Goal: Task Accomplishment & Management: Complete application form

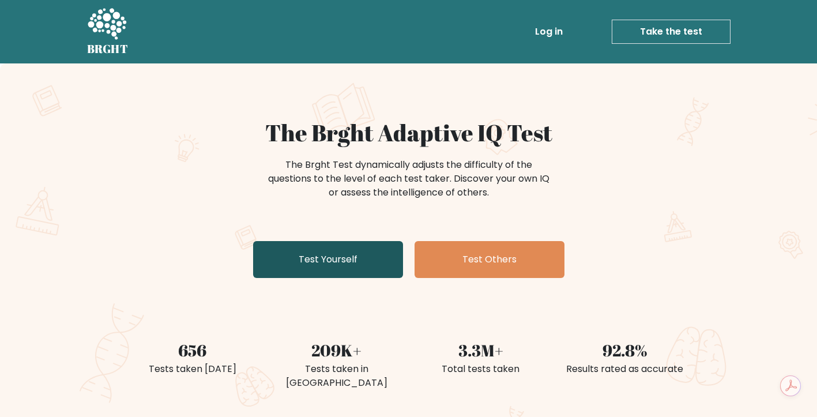
click at [334, 262] on link "Test Yourself" at bounding box center [328, 259] width 150 height 37
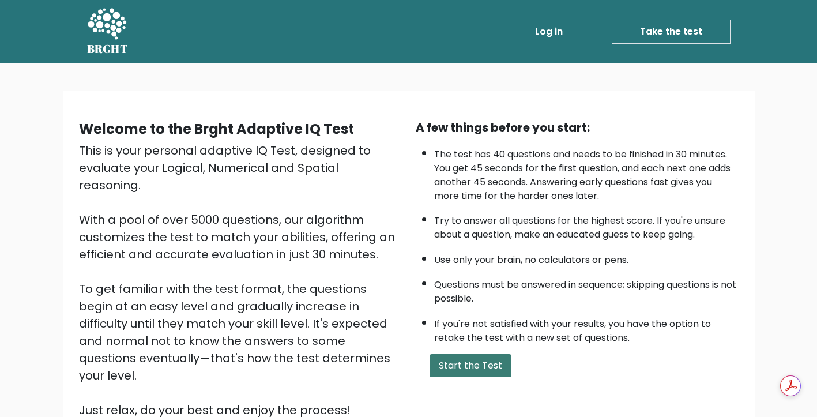
click at [475, 366] on button "Start the Test" at bounding box center [470, 365] width 82 height 23
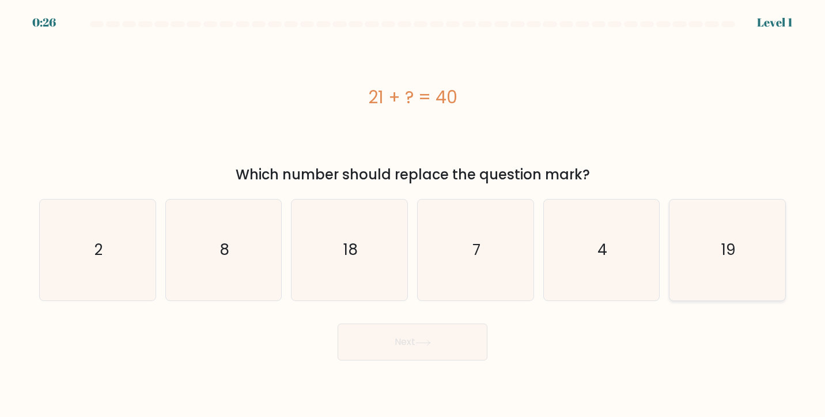
click at [714, 248] on icon "19" at bounding box center [727, 249] width 101 height 101
click at [413, 214] on input "f. 19" at bounding box center [413, 212] width 1 height 6
radio input "true"
click at [458, 343] on button "Next" at bounding box center [413, 341] width 150 height 37
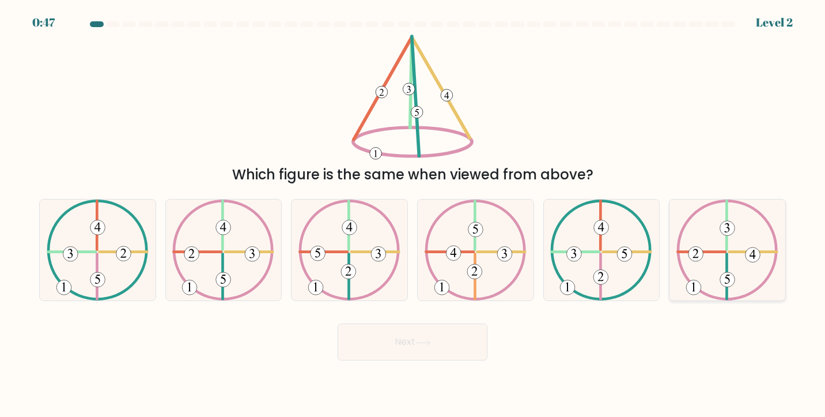
click at [730, 261] on icon at bounding box center [728, 249] width 102 height 101
click at [413, 214] on input "f." at bounding box center [413, 212] width 1 height 6
radio input "true"
click at [438, 338] on button "Next" at bounding box center [413, 341] width 150 height 37
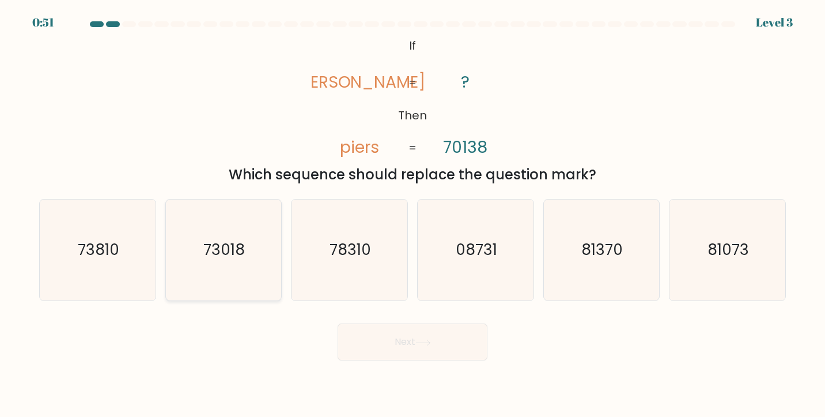
click at [223, 257] on text "73018" at bounding box center [224, 249] width 41 height 21
click at [413, 214] on input "b. 73018" at bounding box center [413, 212] width 1 height 6
radio input "true"
click at [417, 351] on button "Next" at bounding box center [413, 341] width 150 height 37
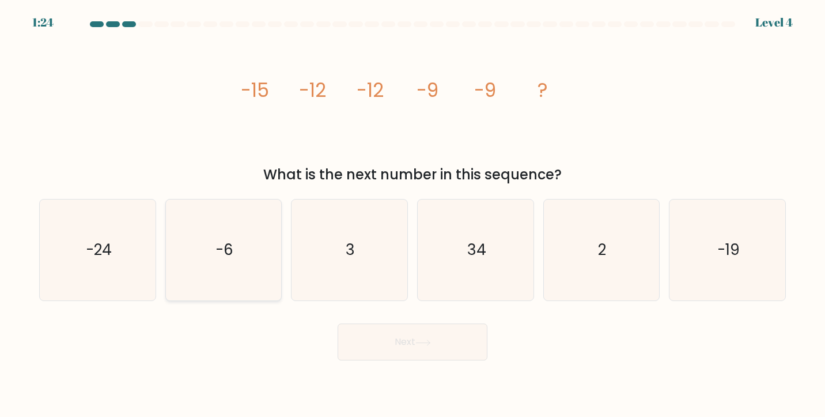
click at [227, 258] on text "-6" at bounding box center [225, 249] width 18 height 21
click at [413, 214] on input "b. -6" at bounding box center [413, 212] width 1 height 6
radio input "true"
click at [413, 347] on button "Next" at bounding box center [413, 341] width 150 height 37
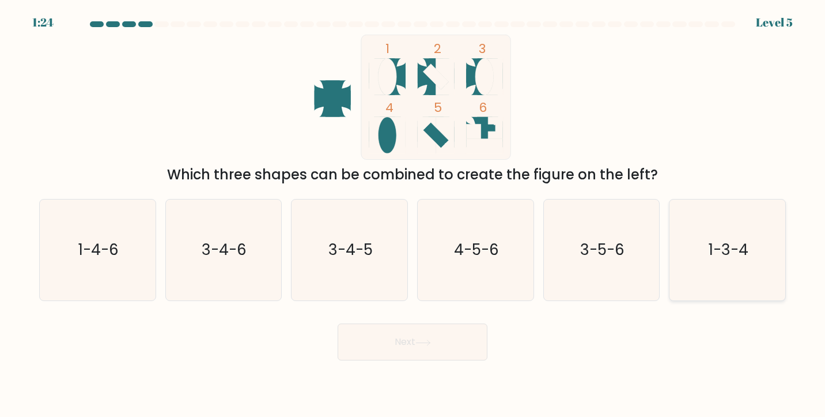
click at [694, 255] on icon "1-3-4" at bounding box center [727, 249] width 101 height 101
click at [413, 214] on input "f. 1-3-4" at bounding box center [413, 212] width 1 height 6
radio input "true"
click at [395, 351] on button "Next" at bounding box center [413, 341] width 150 height 37
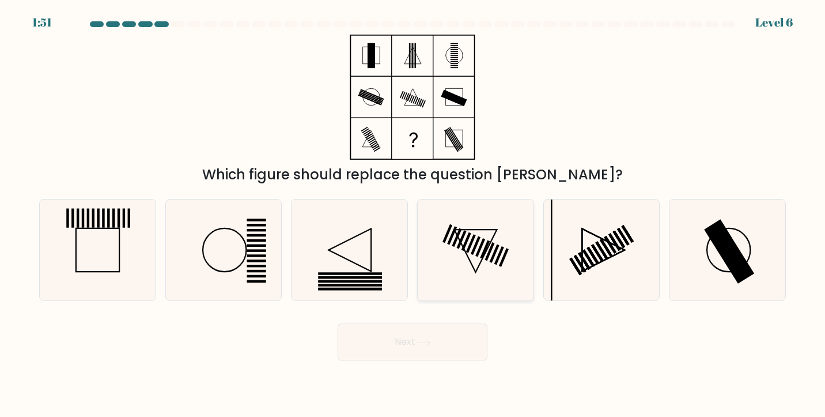
click at [478, 250] on rect at bounding box center [481, 247] width 10 height 18
click at [413, 214] on input "d." at bounding box center [413, 212] width 1 height 6
radio input "true"
click at [729, 252] on rect at bounding box center [729, 251] width 50 height 65
click at [413, 214] on input "f." at bounding box center [413, 212] width 1 height 6
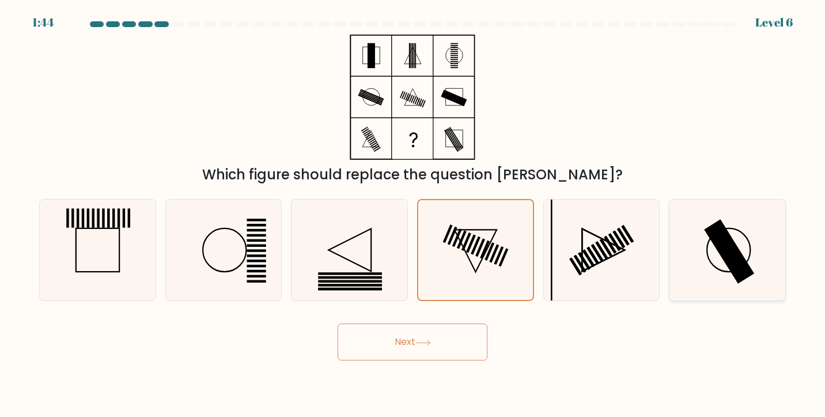
radio input "true"
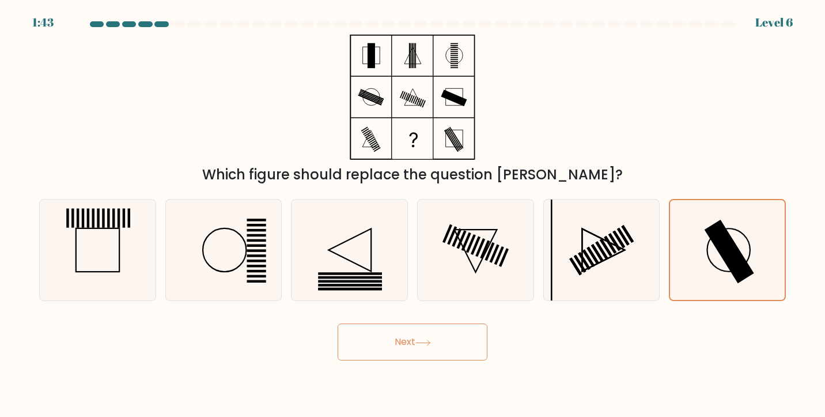
click at [442, 342] on button "Next" at bounding box center [413, 341] width 150 height 37
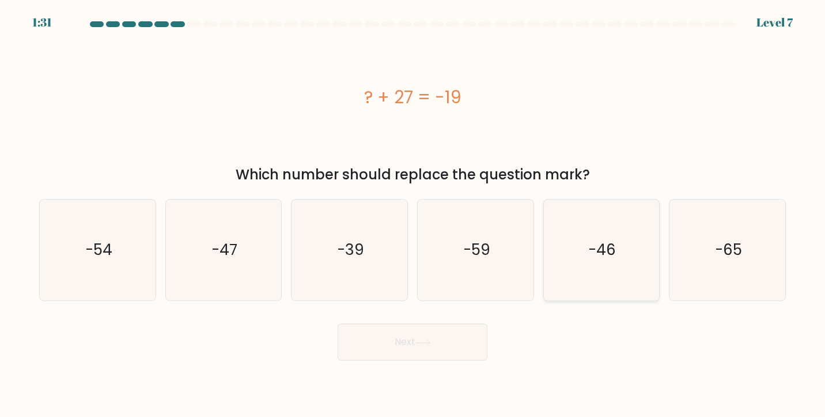
click at [587, 251] on icon "-46" at bounding box center [601, 249] width 101 height 101
click at [413, 214] on input "e. -46" at bounding box center [413, 212] width 1 height 6
radio input "true"
click at [422, 337] on button "Next" at bounding box center [413, 341] width 150 height 37
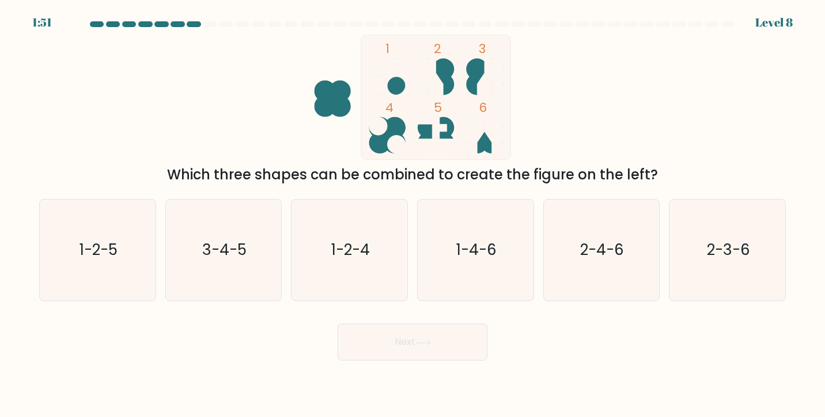
click at [440, 79] on icon at bounding box center [436, 84] width 14 height 22
click at [748, 248] on text "2-3-6" at bounding box center [728, 249] width 43 height 21
click at [413, 214] on input "f. 2-3-6" at bounding box center [413, 212] width 1 height 6
radio input "true"
click at [427, 339] on icon at bounding box center [424, 342] width 16 height 6
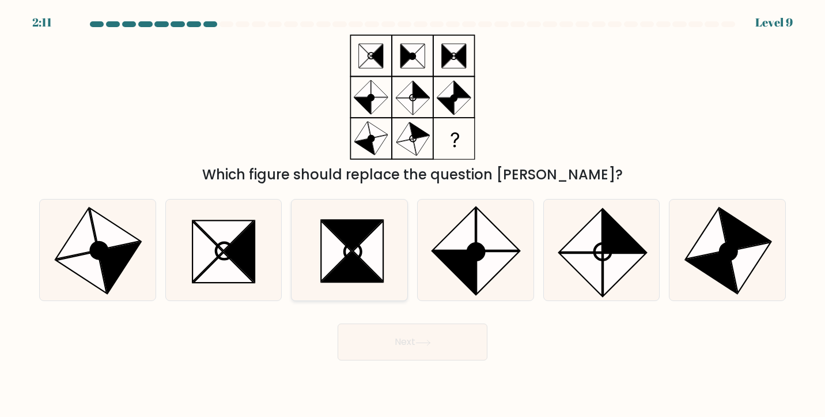
click at [362, 239] on icon at bounding box center [352, 235] width 61 height 31
click at [413, 214] on input "c." at bounding box center [413, 212] width 1 height 6
radio input "true"
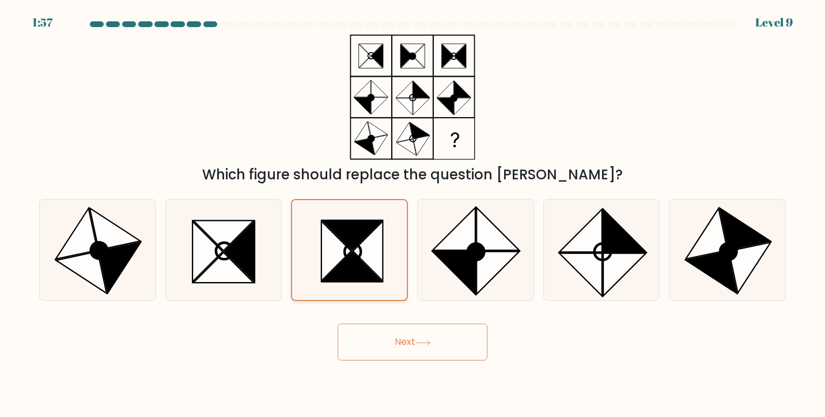
click at [326, 247] on icon at bounding box center [337, 251] width 30 height 60
click at [413, 214] on input "c." at bounding box center [413, 212] width 1 height 6
click at [414, 348] on button "Next" at bounding box center [413, 341] width 150 height 37
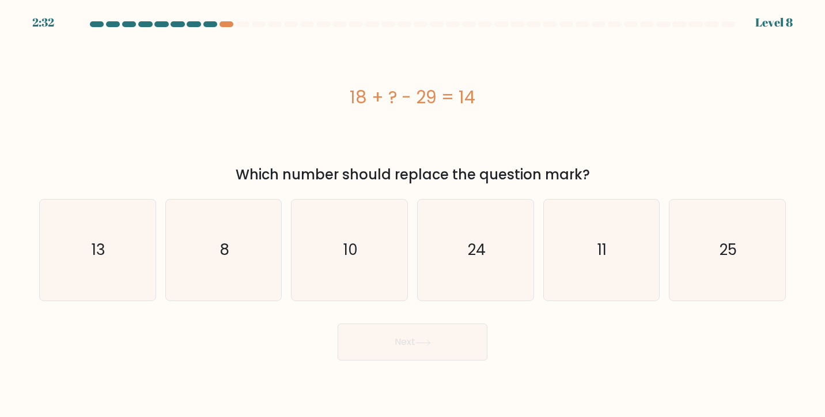
click at [490, 102] on div "18 + ? - 29 = 14" at bounding box center [412, 97] width 747 height 26
click at [377, 99] on div "18 + ? - 29 = 14" at bounding box center [412, 97] width 747 height 26
click at [363, 91] on div "18 + ? - 29 = 14" at bounding box center [412, 97] width 747 height 26
click at [723, 240] on text "25" at bounding box center [728, 249] width 17 height 21
click at [413, 214] on input "f. 25" at bounding box center [413, 212] width 1 height 6
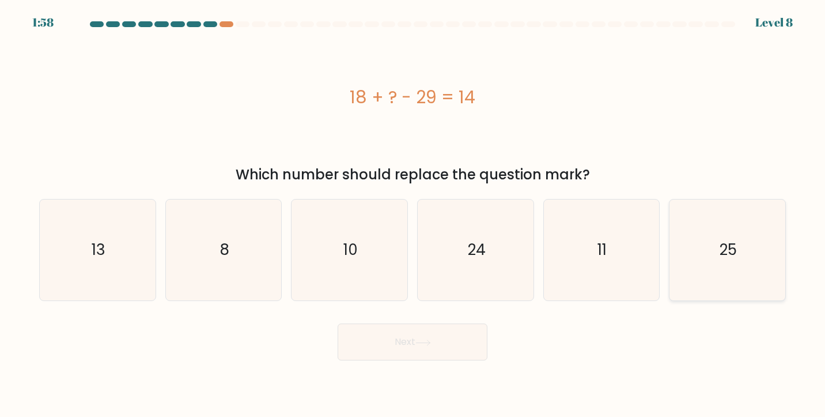
radio input "true"
click at [439, 335] on button "Next" at bounding box center [413, 341] width 150 height 37
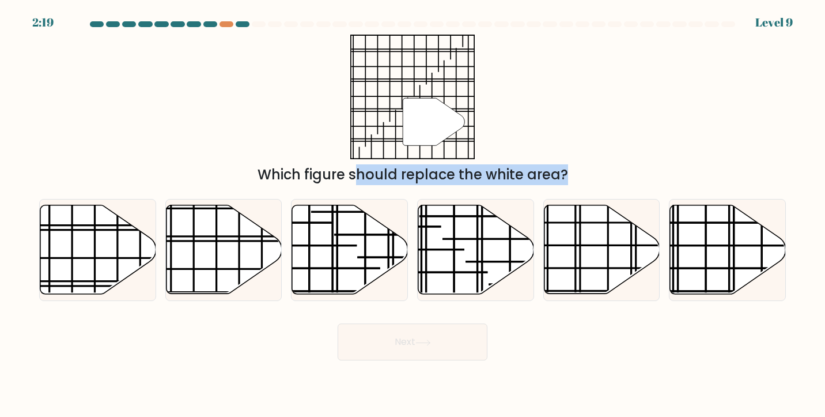
drag, startPoint x: 320, startPoint y: 242, endPoint x: 425, endPoint y: 119, distance: 161.1
click at [425, 119] on form at bounding box center [412, 190] width 825 height 339
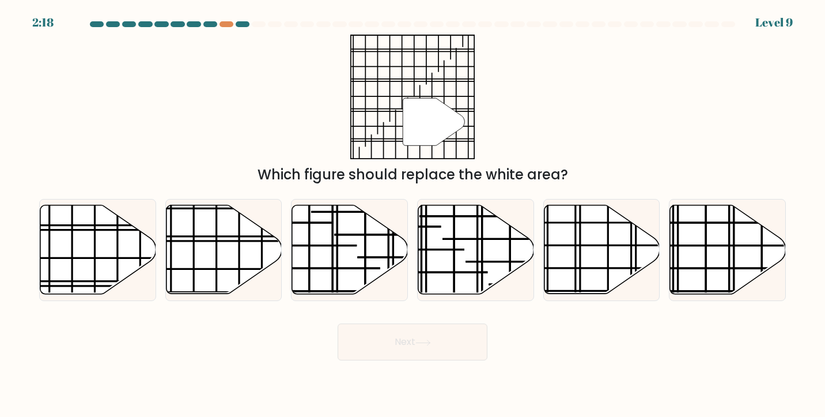
click at [507, 135] on div "" Which figure should replace the white area?" at bounding box center [412, 110] width 761 height 150
click at [208, 241] on line at bounding box center [259, 241] width 231 height 0
click at [413, 214] on input "b." at bounding box center [413, 212] width 1 height 6
radio input "true"
click at [77, 243] on icon at bounding box center [98, 249] width 116 height 89
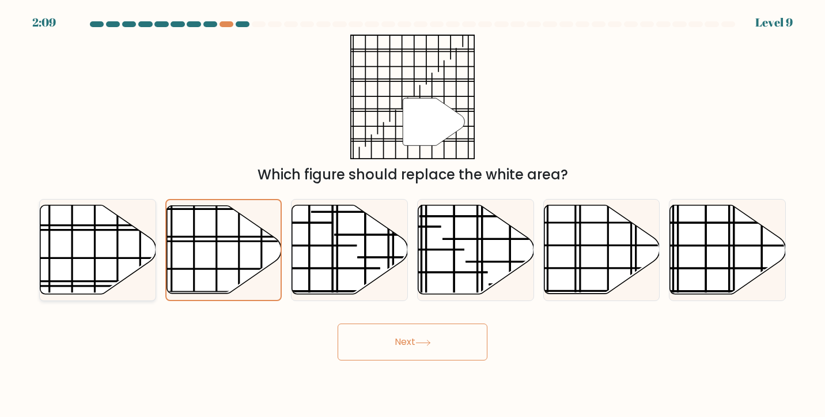
click at [413, 214] on input "a." at bounding box center [413, 212] width 1 height 6
radio input "true"
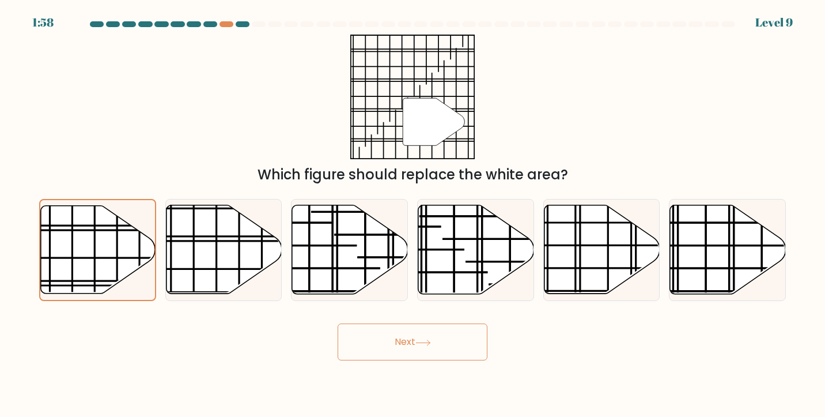
click at [391, 350] on button "Next" at bounding box center [413, 341] width 150 height 37
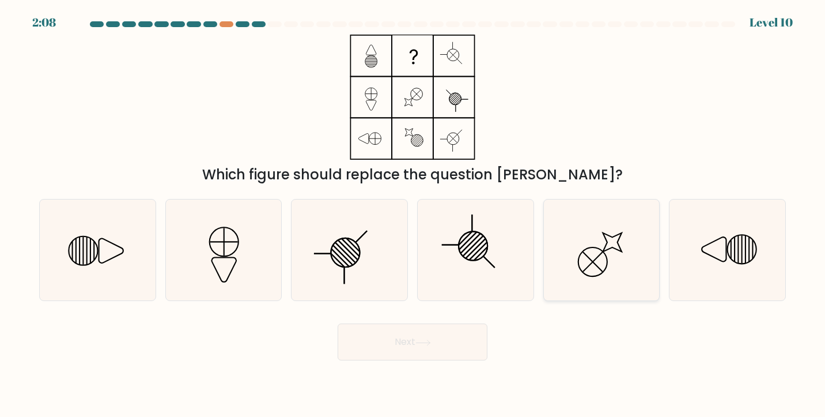
click at [582, 251] on circle at bounding box center [593, 262] width 41 height 41
click at [413, 214] on input "e." at bounding box center [413, 212] width 1 height 6
radio input "true"
click at [399, 354] on button "Next" at bounding box center [413, 341] width 150 height 37
click at [399, 350] on button "Next" at bounding box center [413, 341] width 150 height 37
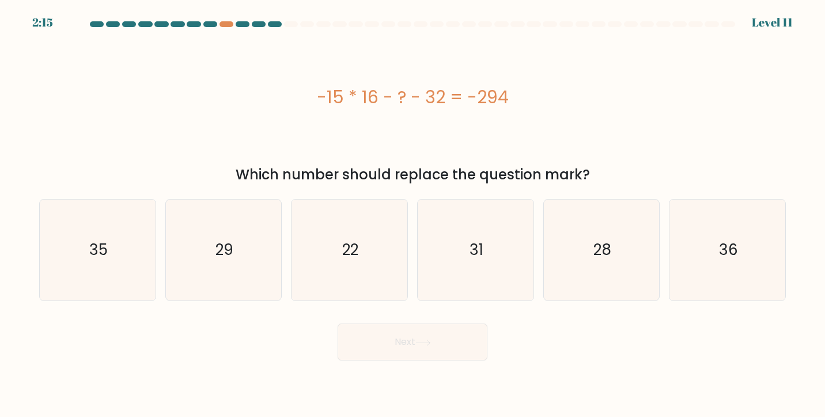
click at [537, 93] on div "-15 * 16 - ? - 32 = -294" at bounding box center [412, 97] width 747 height 26
click at [370, 250] on icon "22" at bounding box center [349, 249] width 101 height 101
click at [413, 214] on input "c. 22" at bounding box center [413, 212] width 1 height 6
radio input "true"
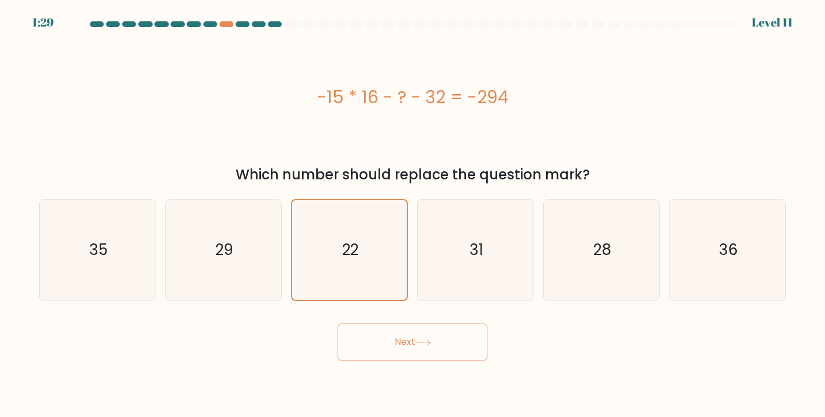
click at [424, 335] on button "Next" at bounding box center [413, 341] width 150 height 37
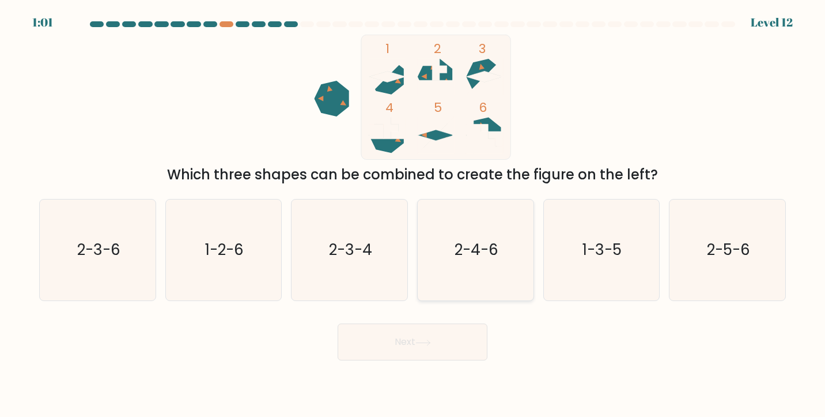
click at [470, 249] on text "2-4-6" at bounding box center [477, 249] width 44 height 21
click at [413, 214] on input "d. 2-4-6" at bounding box center [413, 212] width 1 height 6
radio input "true"
click at [413, 342] on button "Next" at bounding box center [413, 341] width 150 height 37
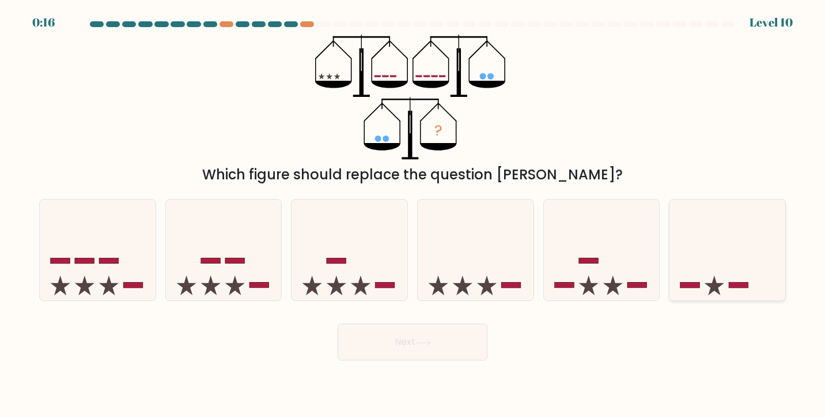
click at [723, 257] on icon at bounding box center [728, 250] width 116 height 96
click at [413, 214] on input "f." at bounding box center [413, 212] width 1 height 6
radio input "true"
click at [436, 335] on button "Next" at bounding box center [413, 341] width 150 height 37
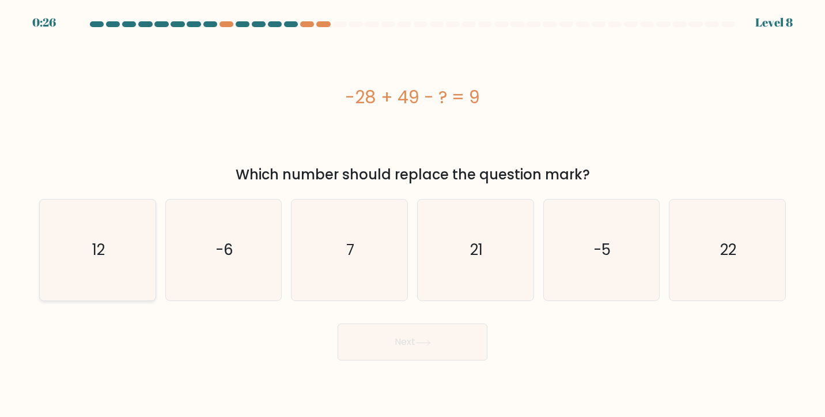
click at [112, 255] on icon "12" at bounding box center [97, 249] width 101 height 101
click at [413, 214] on input "a. 12" at bounding box center [413, 212] width 1 height 6
radio input "true"
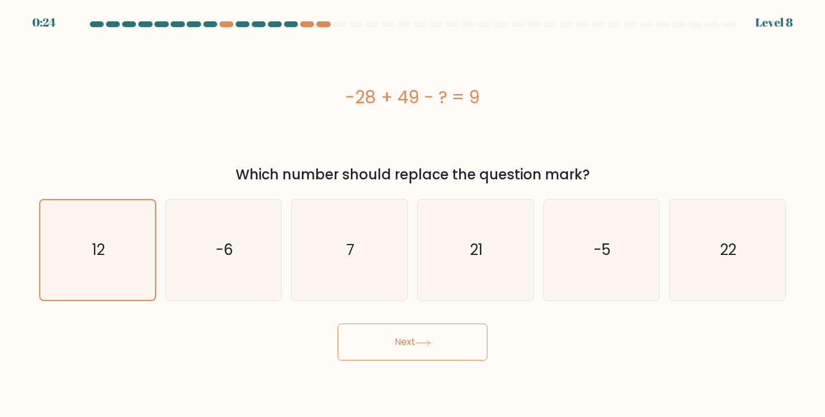
click at [436, 349] on button "Next" at bounding box center [413, 341] width 150 height 37
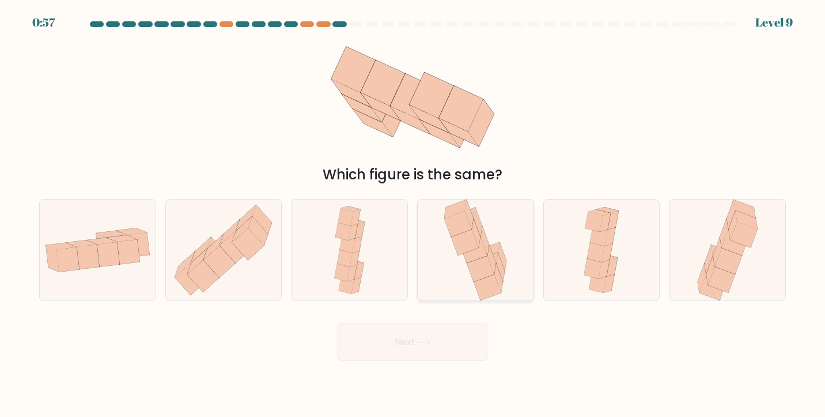
click at [454, 246] on icon at bounding box center [475, 249] width 69 height 101
click at [413, 214] on input "d." at bounding box center [413, 212] width 1 height 6
radio input "true"
click at [427, 343] on icon at bounding box center [424, 342] width 16 height 6
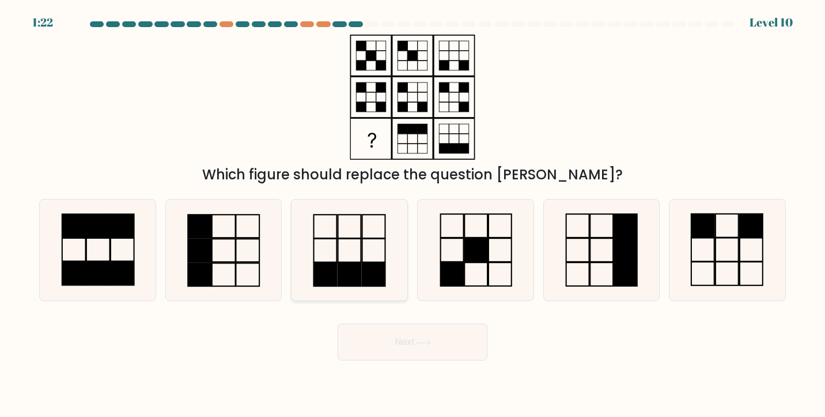
click at [359, 266] on rect at bounding box center [349, 275] width 23 height 24
click at [413, 214] on input "c." at bounding box center [413, 212] width 1 height 6
radio input "true"
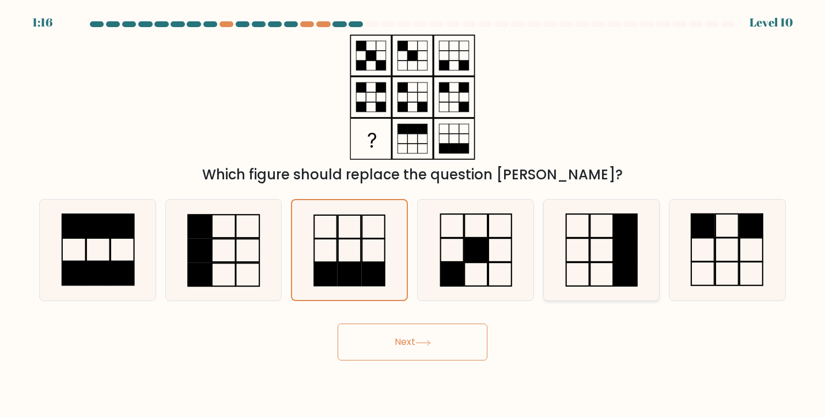
click at [596, 251] on icon at bounding box center [601, 249] width 101 height 101
click at [413, 214] on input "e." at bounding box center [413, 212] width 1 height 6
radio input "true"
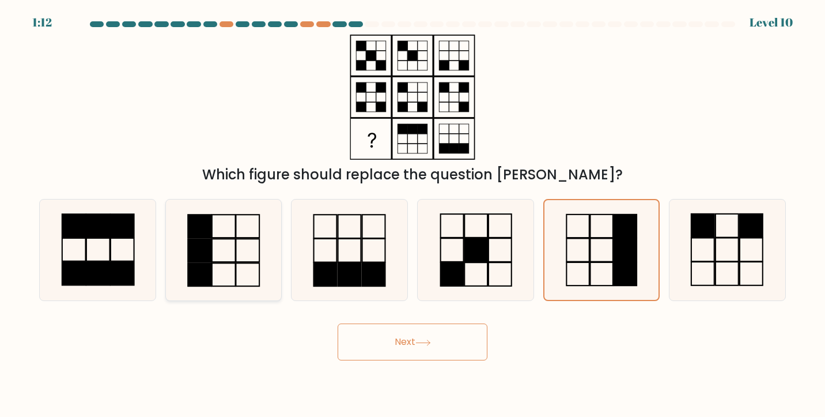
click at [242, 269] on icon at bounding box center [223, 249] width 101 height 101
click at [413, 214] on input "b." at bounding box center [413, 212] width 1 height 6
radio input "true"
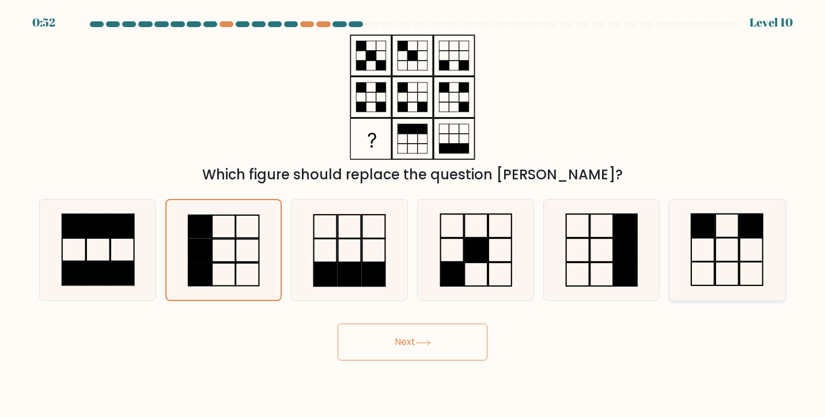
click at [709, 238] on rect at bounding box center [703, 250] width 23 height 24
click at [413, 214] on input "f." at bounding box center [413, 212] width 1 height 6
radio input "true"
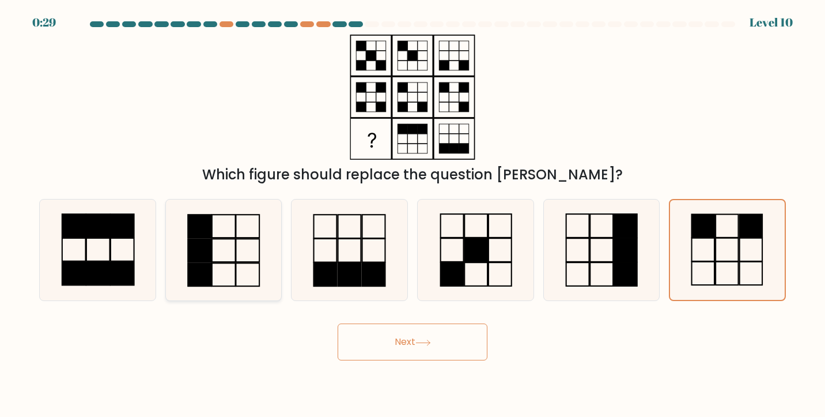
click at [243, 261] on icon at bounding box center [223, 249] width 101 height 101
click at [413, 214] on input "b." at bounding box center [413, 212] width 1 height 6
radio input "true"
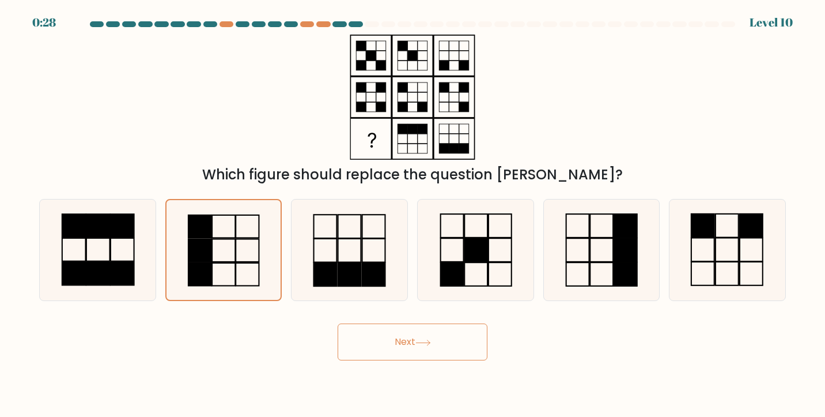
click at [399, 345] on button "Next" at bounding box center [413, 341] width 150 height 37
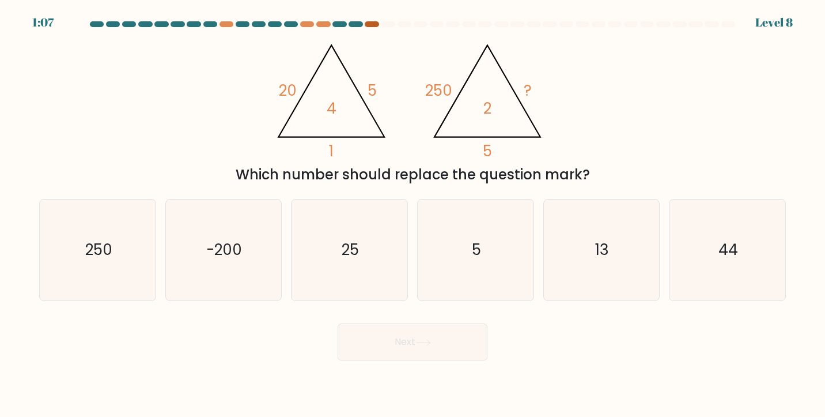
click at [369, 24] on div at bounding box center [372, 24] width 14 height 6
click at [422, 107] on icon "@import url('https://fonts.googleapis.com/css?family=Abril+Fatface:400,100,100i…" at bounding box center [413, 97] width 288 height 125
click at [528, 83] on tspan "?" at bounding box center [528, 90] width 8 height 21
click at [448, 78] on icon "@import url('https://fonts.googleapis.com/css?family=Abril+Fatface:400,100,100i…" at bounding box center [413, 97] width 288 height 125
click at [340, 227] on icon "25" at bounding box center [349, 249] width 101 height 101
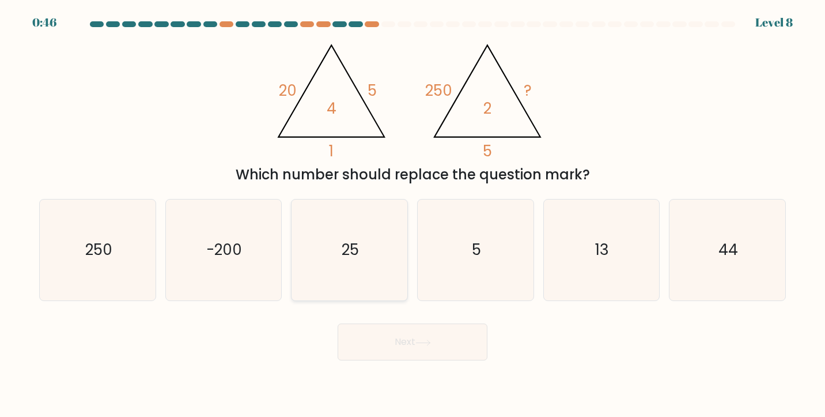
click at [413, 214] on input "c. 25" at bounding box center [413, 212] width 1 height 6
radio input "true"
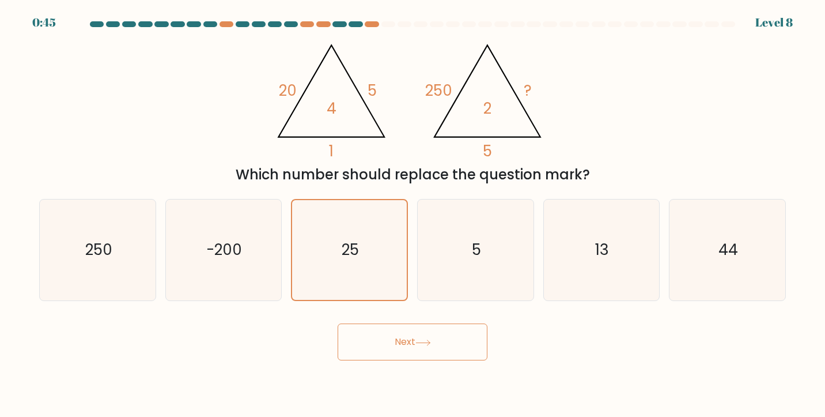
click at [411, 353] on button "Next" at bounding box center [413, 341] width 150 height 37
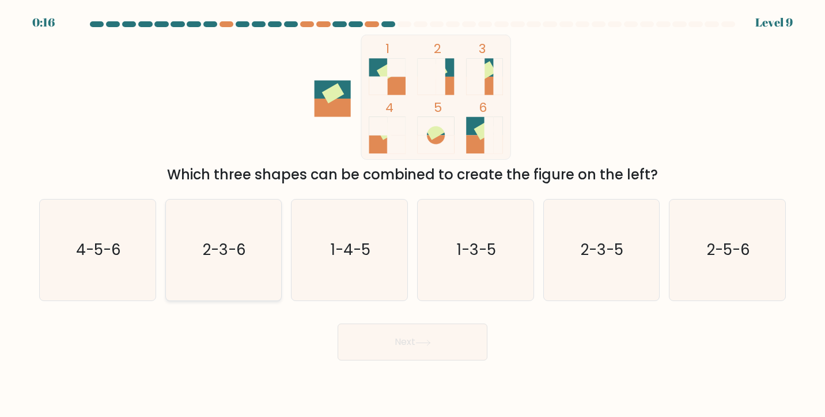
click at [248, 270] on icon "2-3-6" at bounding box center [223, 249] width 101 height 101
click at [413, 214] on input "b. 2-3-6" at bounding box center [413, 212] width 1 height 6
radio input "true"
click at [386, 350] on button "Next" at bounding box center [413, 341] width 150 height 37
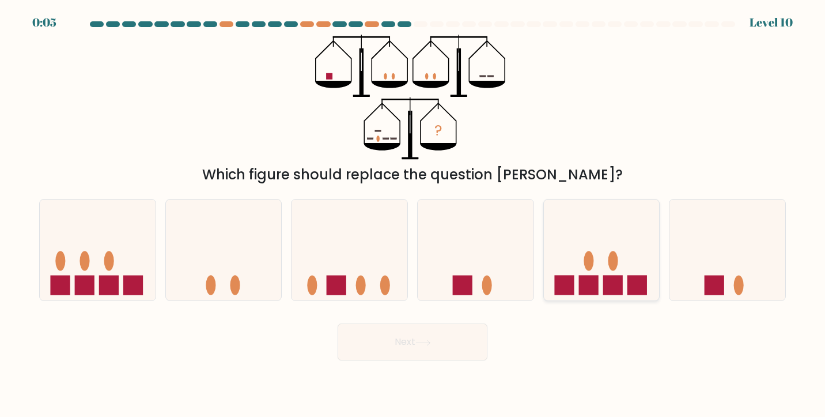
click at [578, 270] on icon at bounding box center [602, 250] width 116 height 96
click at [413, 214] on input "e." at bounding box center [413, 212] width 1 height 6
radio input "true"
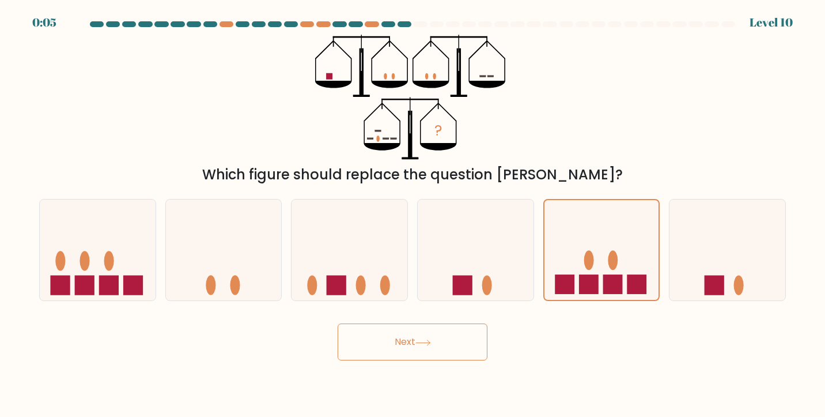
click at [416, 340] on button "Next" at bounding box center [413, 341] width 150 height 37
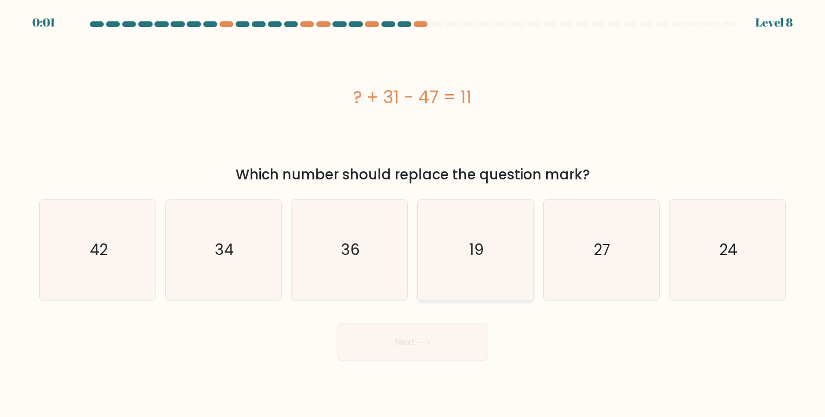
click at [495, 259] on icon "19" at bounding box center [475, 249] width 101 height 101
click at [413, 214] on input "d. 19" at bounding box center [413, 212] width 1 height 6
radio input "true"
click at [397, 358] on button "Next" at bounding box center [413, 341] width 150 height 37
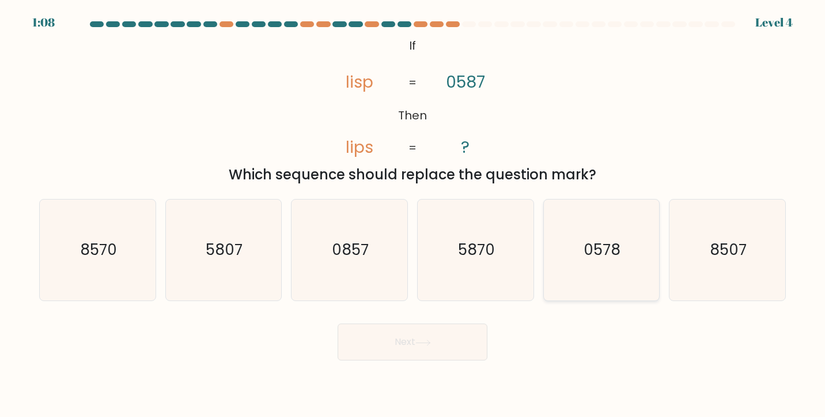
click at [578, 238] on icon "0578" at bounding box center [601, 249] width 101 height 101
click at [413, 214] on input "e. 0578" at bounding box center [413, 212] width 1 height 6
radio input "true"
click at [437, 332] on button "Next" at bounding box center [413, 341] width 150 height 37
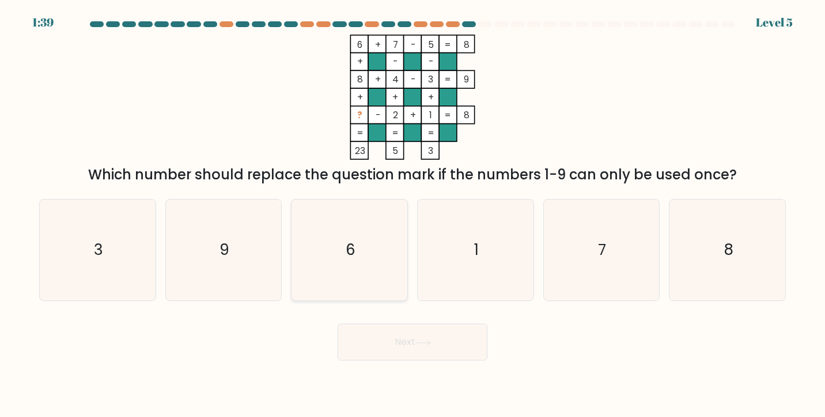
click at [312, 243] on icon "6" at bounding box center [349, 249] width 101 height 101
click at [413, 214] on input "c. 6" at bounding box center [413, 212] width 1 height 6
radio input "true"
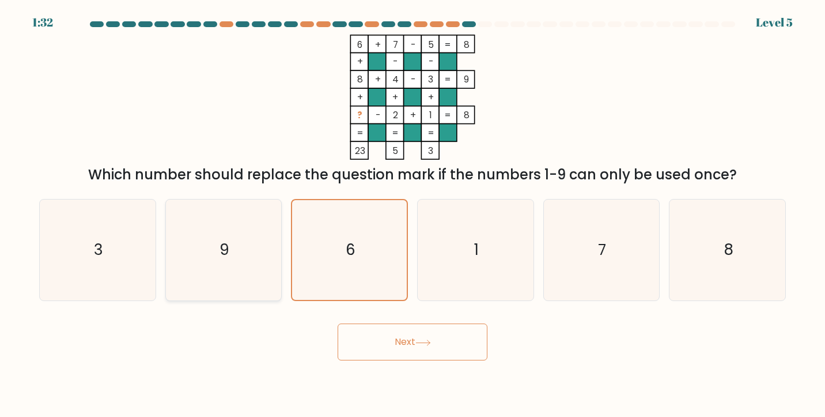
click at [214, 252] on icon "9" at bounding box center [223, 249] width 101 height 101
click at [413, 214] on input "b. 9" at bounding box center [413, 212] width 1 height 6
radio input "true"
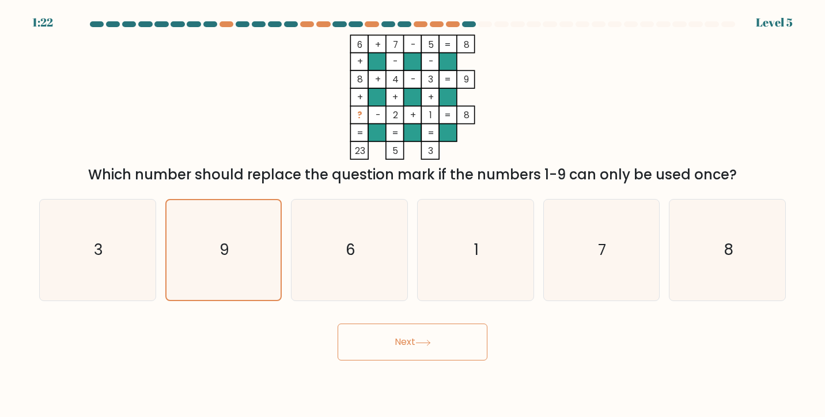
click at [414, 341] on button "Next" at bounding box center [413, 341] width 150 height 37
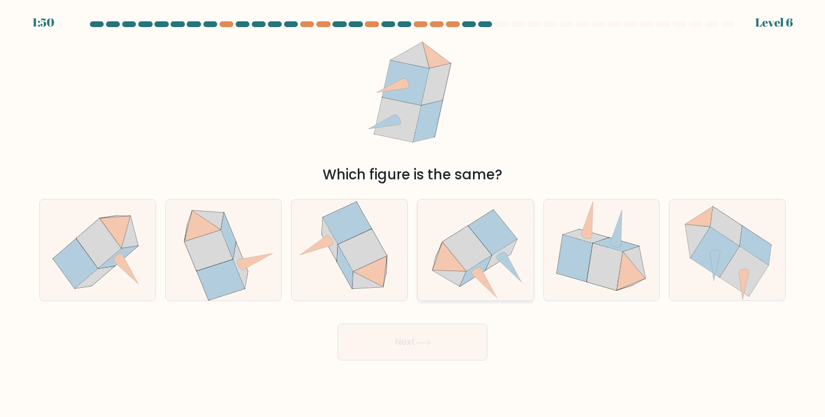
click at [485, 244] on icon at bounding box center [493, 232] width 48 height 45
click at [413, 214] on input "d." at bounding box center [413, 212] width 1 height 6
radio input "true"
click at [398, 334] on button "Next" at bounding box center [413, 341] width 150 height 37
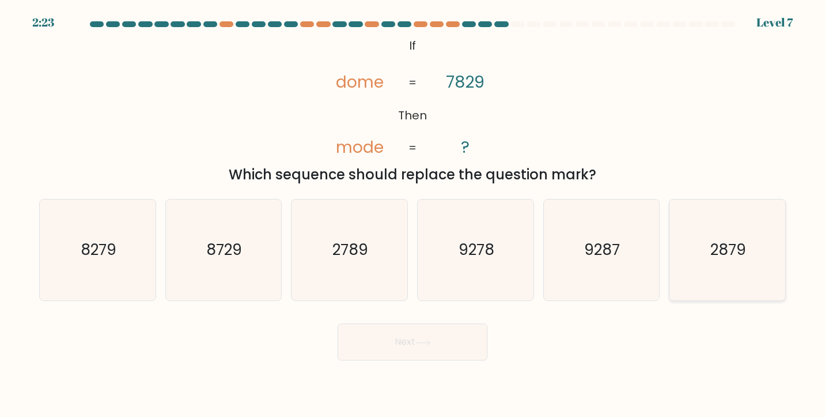
click at [735, 267] on icon "2879" at bounding box center [727, 249] width 101 height 101
click at [413, 214] on input "f. 2879" at bounding box center [413, 212] width 1 height 6
radio input "true"
click at [443, 341] on button "Next" at bounding box center [413, 341] width 150 height 37
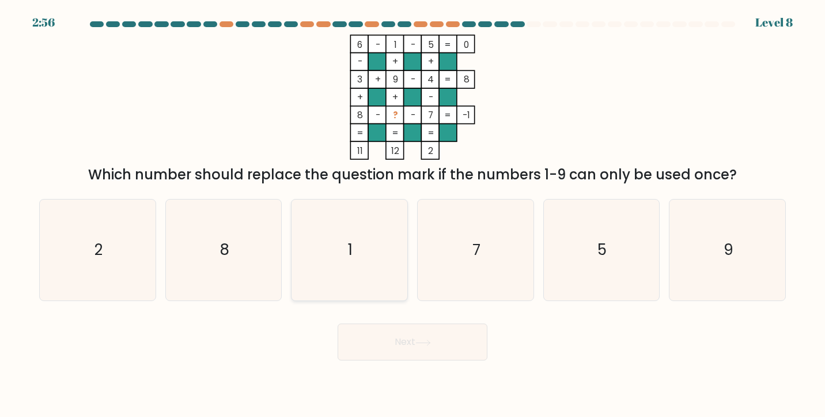
click at [350, 235] on icon "1" at bounding box center [349, 249] width 101 height 101
click at [413, 214] on input "c. 1" at bounding box center [413, 212] width 1 height 6
radio input "true"
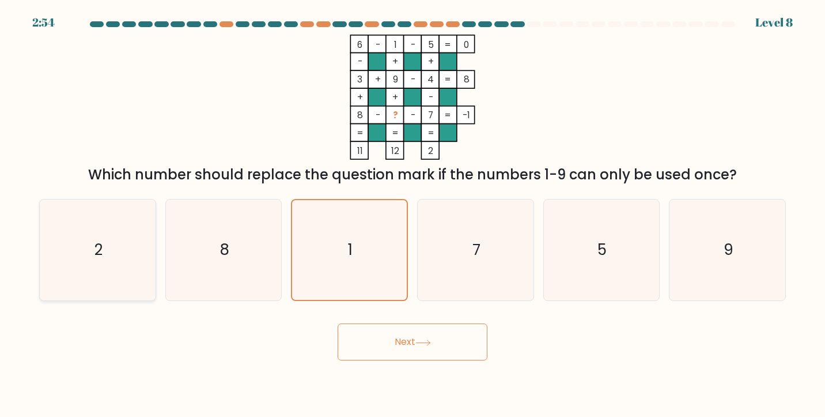
click at [105, 254] on icon "2" at bounding box center [97, 249] width 101 height 101
click at [413, 214] on input "a. 2" at bounding box center [413, 212] width 1 height 6
radio input "true"
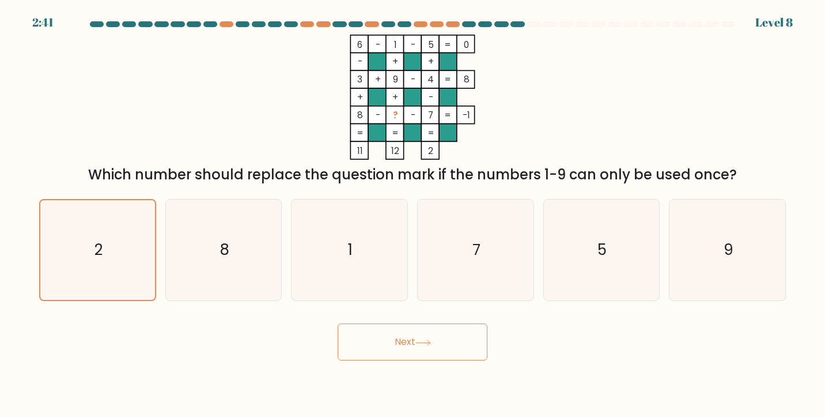
click at [422, 339] on button "Next" at bounding box center [413, 341] width 150 height 37
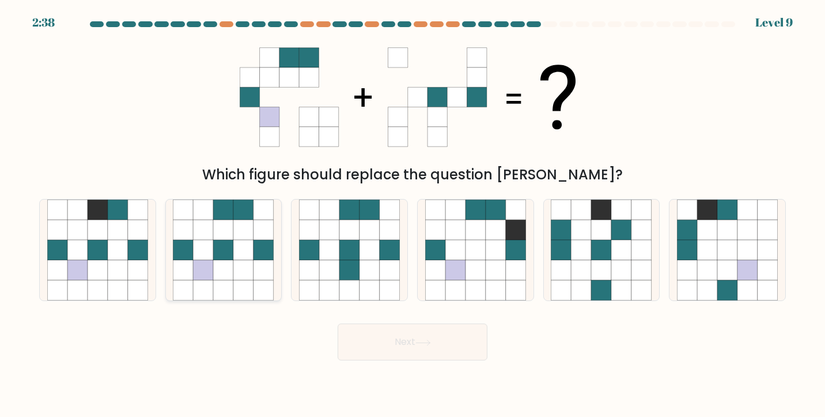
click at [245, 249] on icon at bounding box center [243, 250] width 20 height 20
click at [413, 214] on input "b." at bounding box center [413, 212] width 1 height 6
radio input "true"
click at [382, 334] on button "Next" at bounding box center [413, 341] width 150 height 37
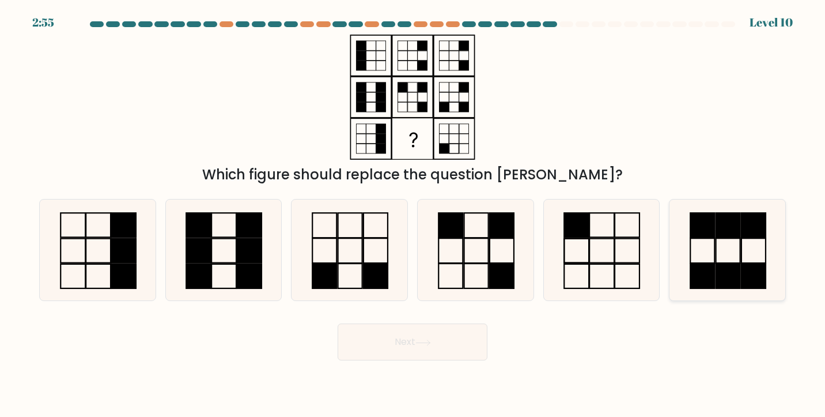
click at [735, 257] on icon at bounding box center [727, 249] width 101 height 101
click at [413, 214] on input "f." at bounding box center [413, 212] width 1 height 6
radio input "true"
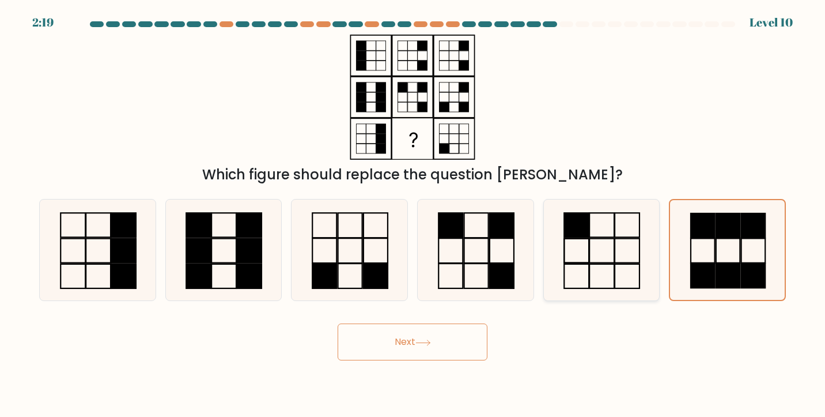
click at [617, 239] on icon at bounding box center [601, 249] width 101 height 101
click at [413, 214] on input "e." at bounding box center [413, 212] width 1 height 6
radio input "true"
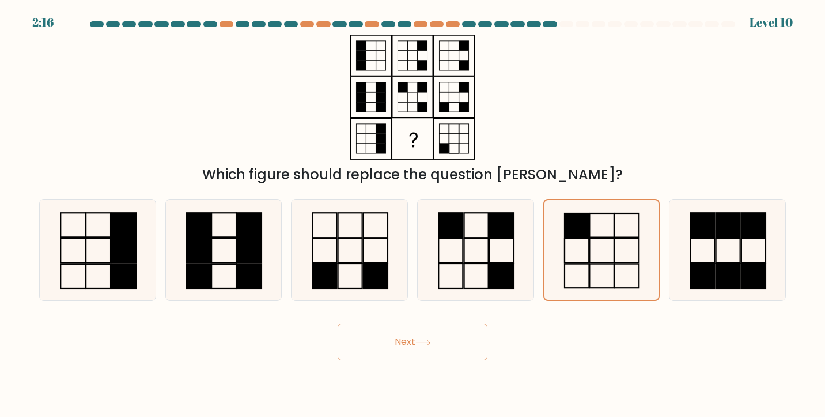
click at [400, 336] on button "Next" at bounding box center [413, 341] width 150 height 37
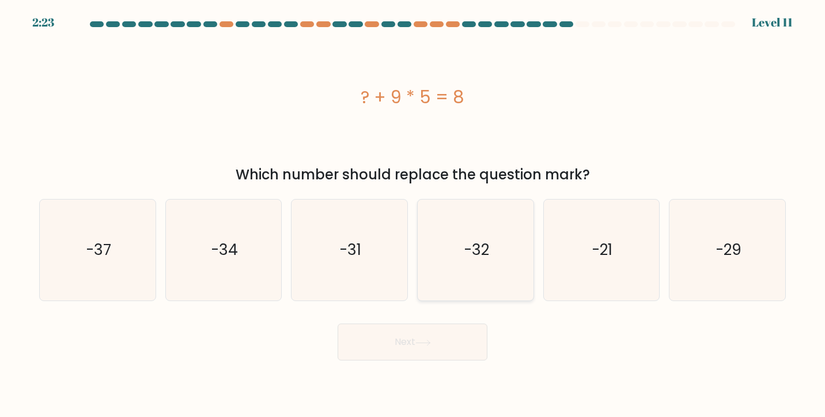
click at [459, 241] on icon "-32" at bounding box center [475, 249] width 101 height 101
click at [413, 214] on input "d. -32" at bounding box center [413, 212] width 1 height 6
radio input "true"
click at [64, 255] on icon "-37" at bounding box center [97, 249] width 101 height 101
click at [413, 214] on input "a. -37" at bounding box center [413, 212] width 1 height 6
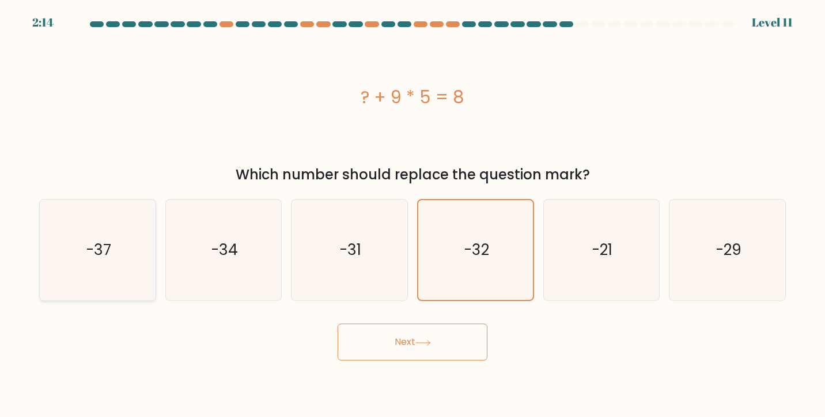
radio input "true"
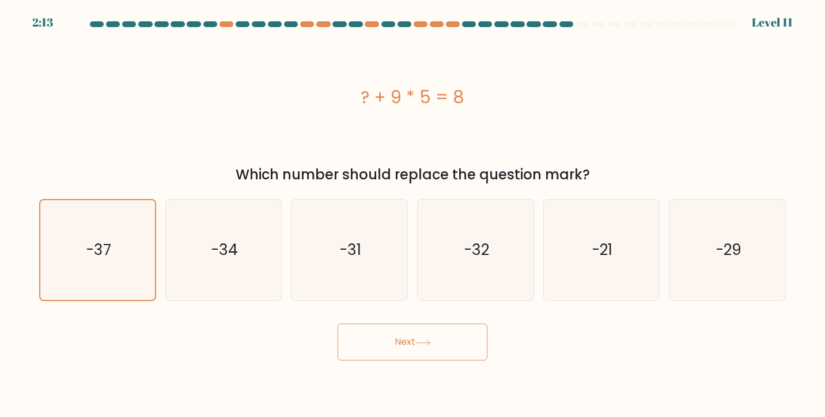
click at [451, 345] on button "Next" at bounding box center [413, 341] width 150 height 37
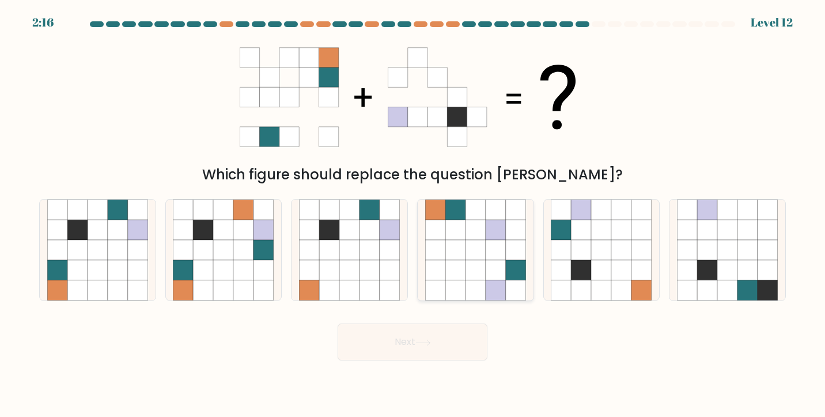
click at [442, 250] on icon at bounding box center [435, 250] width 20 height 20
click at [413, 214] on input "d." at bounding box center [413, 212] width 1 height 6
radio input "true"
click at [403, 331] on button "Next" at bounding box center [413, 341] width 150 height 37
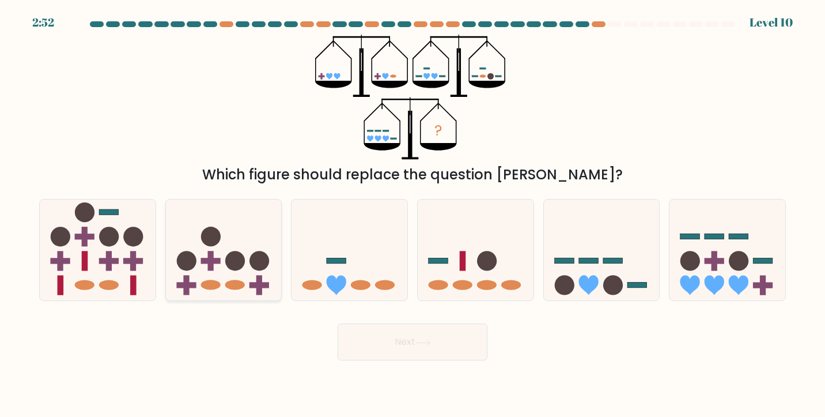
click at [220, 237] on circle at bounding box center [211, 237] width 20 height 20
click at [413, 214] on input "b." at bounding box center [413, 212] width 1 height 6
radio input "true"
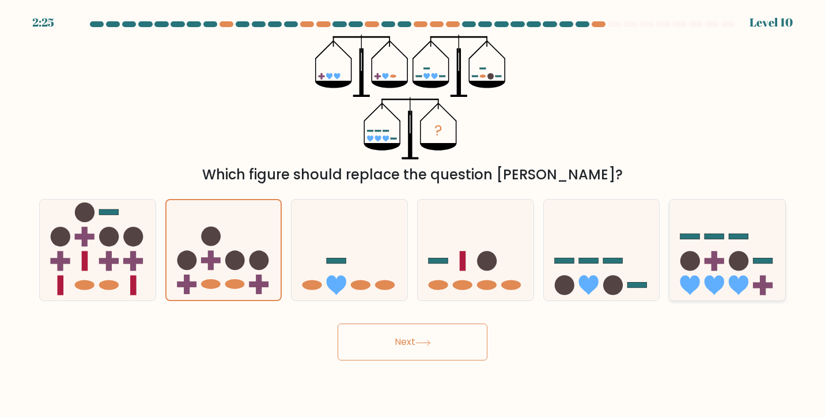
click at [705, 282] on icon at bounding box center [715, 285] width 20 height 20
click at [413, 214] on input "f." at bounding box center [413, 212] width 1 height 6
radio input "true"
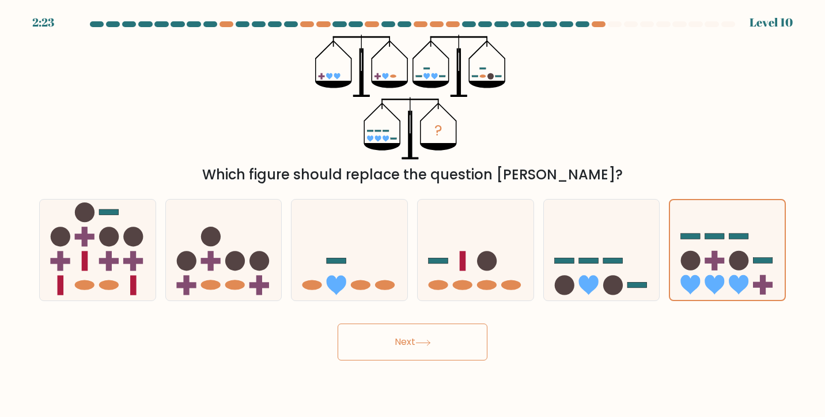
click at [440, 338] on button "Next" at bounding box center [413, 341] width 150 height 37
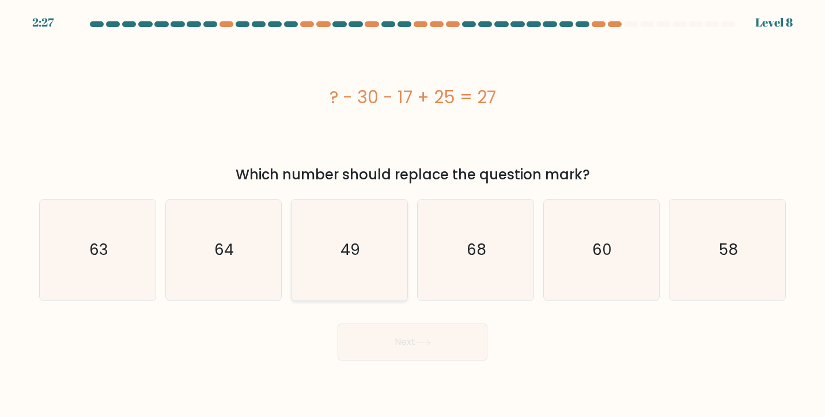
click at [365, 246] on icon "49" at bounding box center [349, 249] width 101 height 101
click at [413, 214] on input "c. 49" at bounding box center [413, 212] width 1 height 6
radio input "true"
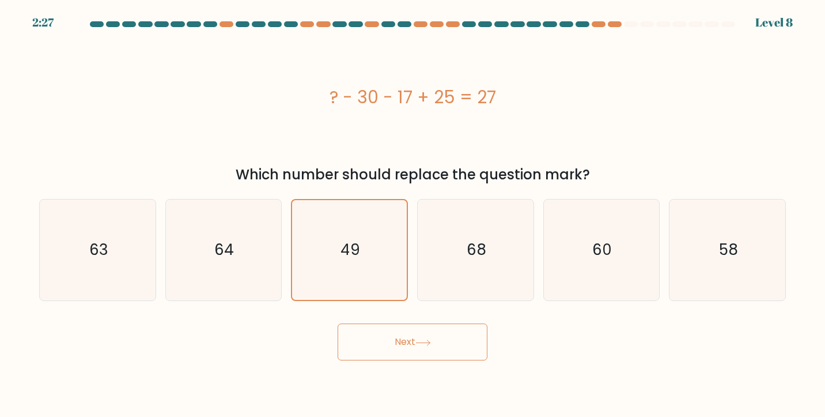
click at [408, 341] on button "Next" at bounding box center [413, 341] width 150 height 37
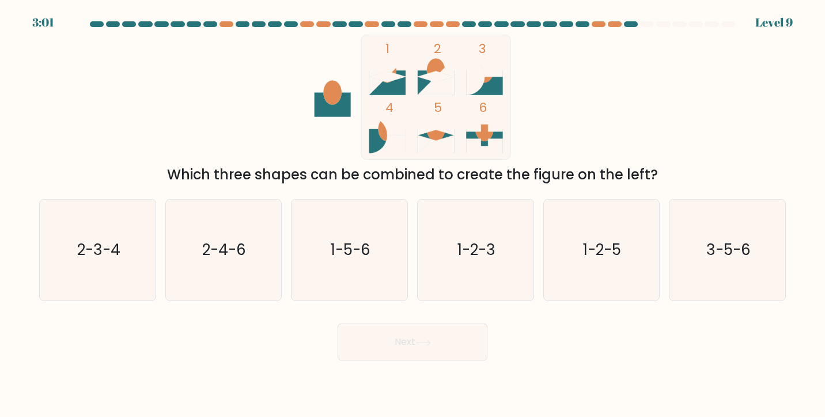
click at [428, 74] on icon at bounding box center [436, 76] width 36 height 11
click at [439, 133] on ellipse at bounding box center [436, 129] width 18 height 24
click at [600, 238] on icon "1-2-5" at bounding box center [601, 249] width 101 height 101
click at [413, 214] on input "e. 1-2-5" at bounding box center [413, 212] width 1 height 6
radio input "true"
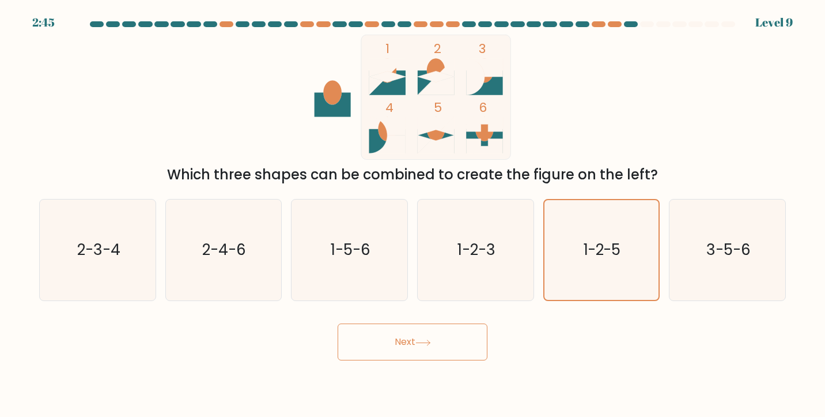
click at [415, 341] on button "Next" at bounding box center [413, 341] width 150 height 37
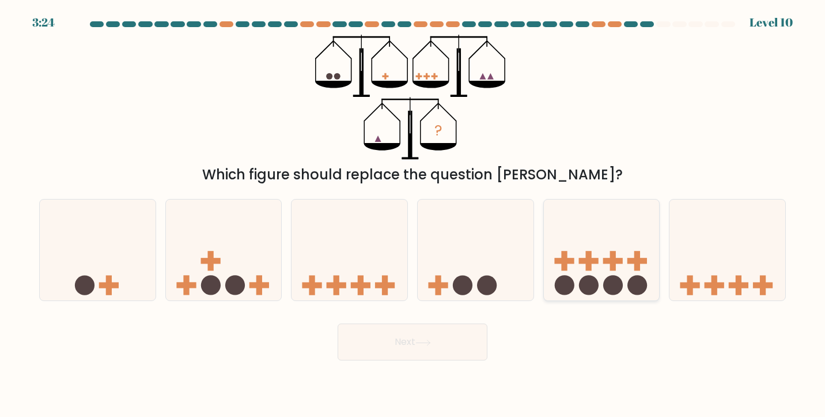
click at [571, 243] on icon at bounding box center [602, 250] width 116 height 96
click at [413, 214] on input "e." at bounding box center [413, 212] width 1 height 6
radio input "true"
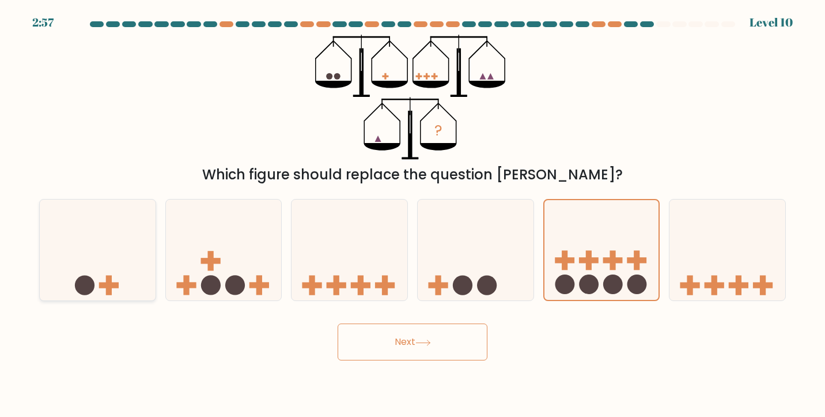
click at [122, 239] on icon at bounding box center [98, 250] width 116 height 96
click at [413, 214] on input "a." at bounding box center [413, 212] width 1 height 6
radio input "true"
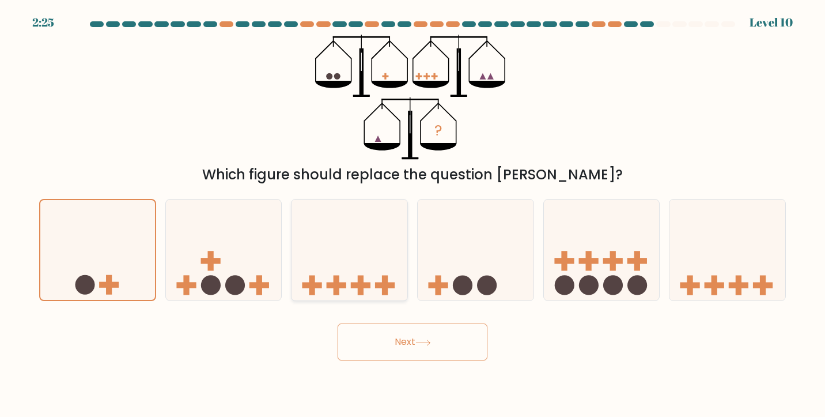
click at [350, 247] on icon at bounding box center [350, 250] width 116 height 96
click at [413, 214] on input "c." at bounding box center [413, 212] width 1 height 6
radio input "true"
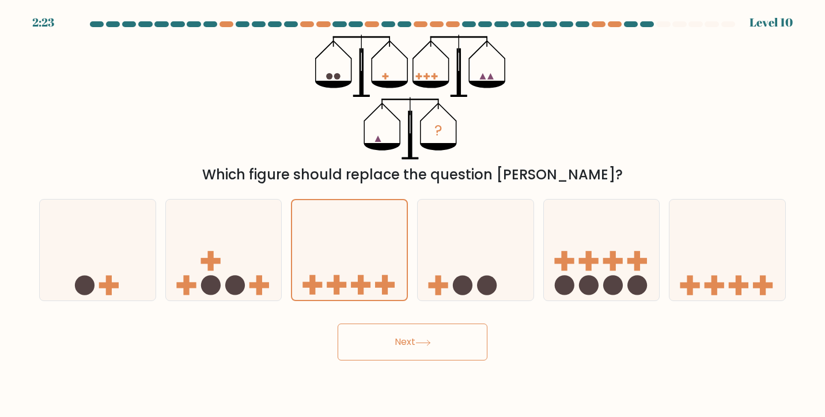
click at [391, 344] on button "Next" at bounding box center [413, 341] width 150 height 37
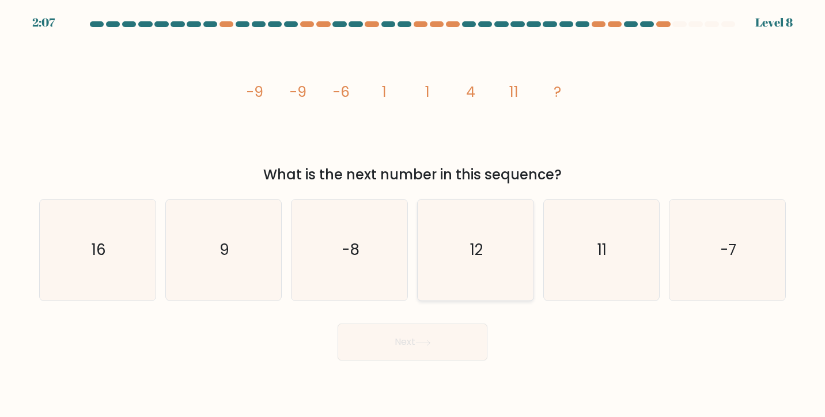
click at [501, 254] on icon "12" at bounding box center [475, 249] width 101 height 101
click at [413, 214] on input "d. 12" at bounding box center [413, 212] width 1 height 6
radio input "true"
click at [595, 243] on icon "11" at bounding box center [601, 249] width 101 height 101
click at [413, 214] on input "e. 11" at bounding box center [413, 212] width 1 height 6
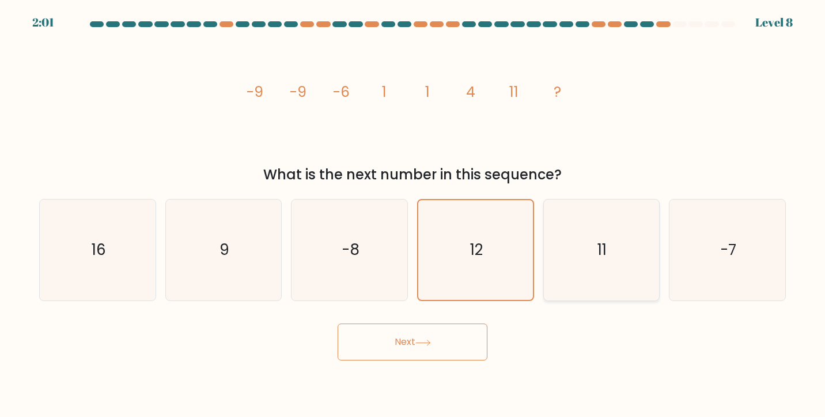
radio input "true"
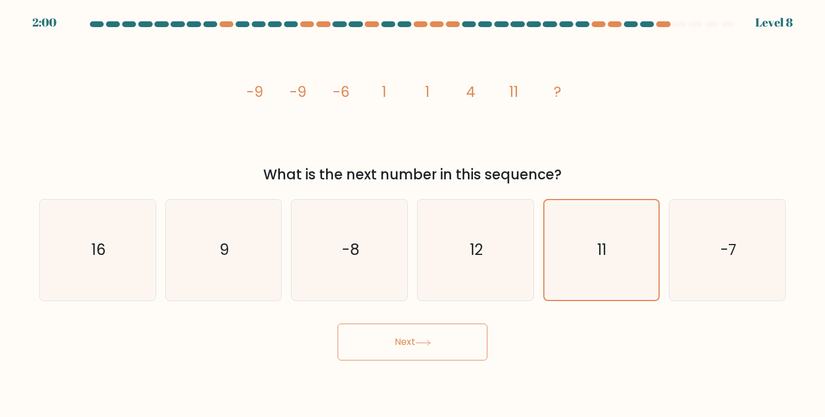
click at [395, 341] on button "Next" at bounding box center [413, 341] width 150 height 37
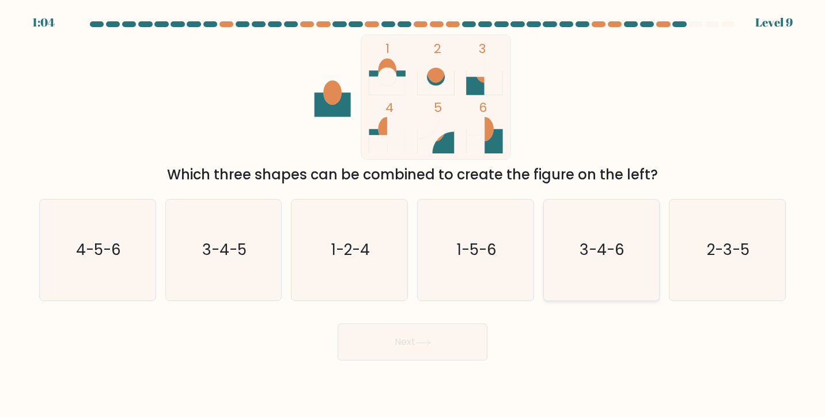
click at [614, 237] on icon "3-4-6" at bounding box center [601, 249] width 101 height 101
click at [413, 214] on input "e. 3-4-6" at bounding box center [413, 212] width 1 height 6
radio input "true"
click at [411, 343] on button "Next" at bounding box center [413, 341] width 150 height 37
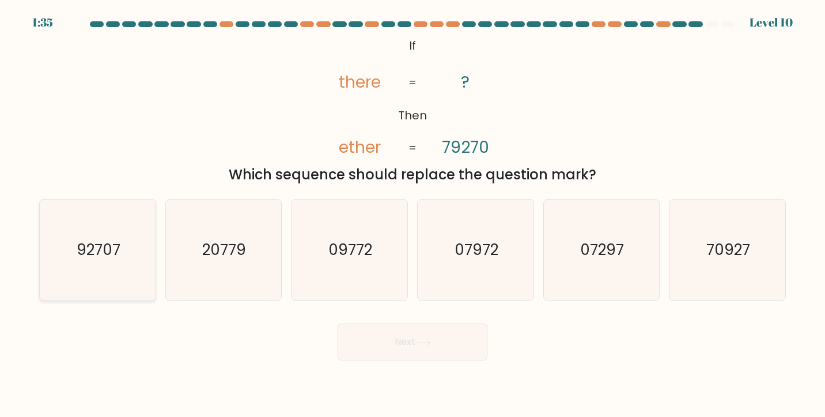
click at [122, 265] on icon "92707" at bounding box center [97, 249] width 101 height 101
click at [413, 214] on input "a. 92707" at bounding box center [413, 212] width 1 height 6
radio input "true"
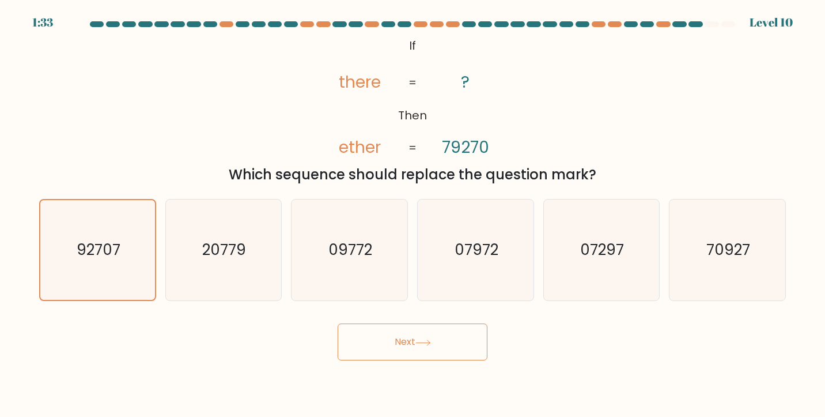
click at [396, 335] on button "Next" at bounding box center [413, 341] width 150 height 37
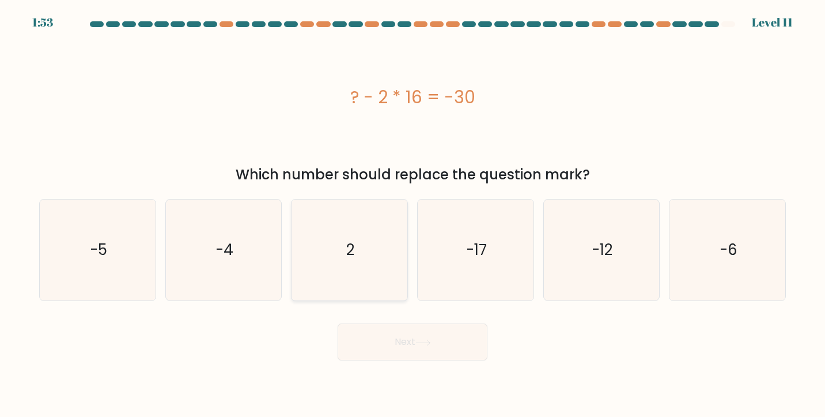
click at [356, 257] on icon "2" at bounding box center [349, 249] width 101 height 101
click at [413, 214] on input "c. 2" at bounding box center [413, 212] width 1 height 6
radio input "true"
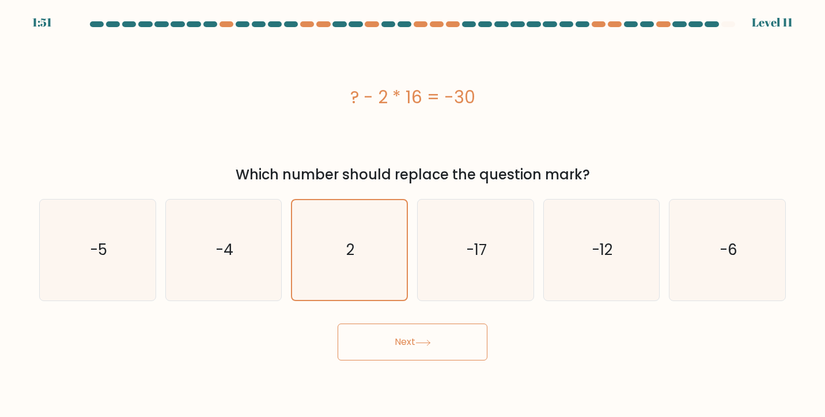
click at [425, 337] on button "Next" at bounding box center [413, 341] width 150 height 37
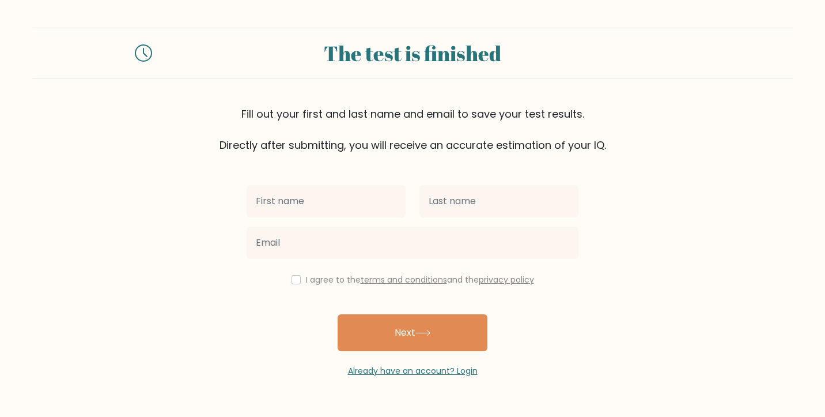
click at [346, 201] on input "text" at bounding box center [326, 201] width 159 height 32
type input "[PERSON_NAME] [PERSON_NAME]"
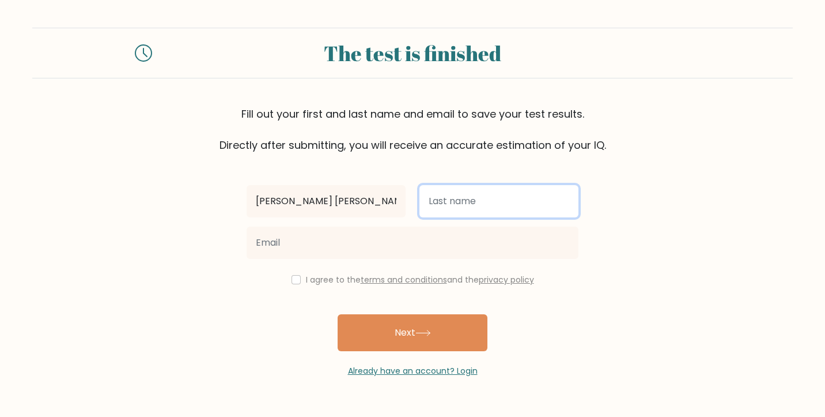
click at [476, 199] on input "text" at bounding box center [499, 201] width 159 height 32
type input "Duazo"
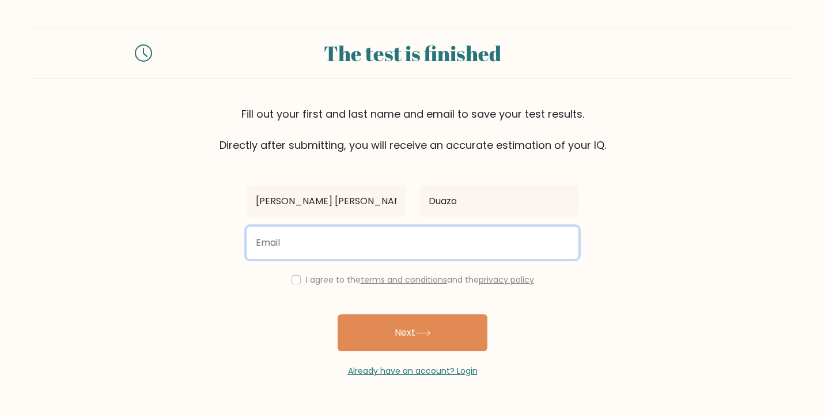
click at [416, 240] on input "email" at bounding box center [413, 243] width 332 height 32
type input "angelikabugtai1@gmail.com"
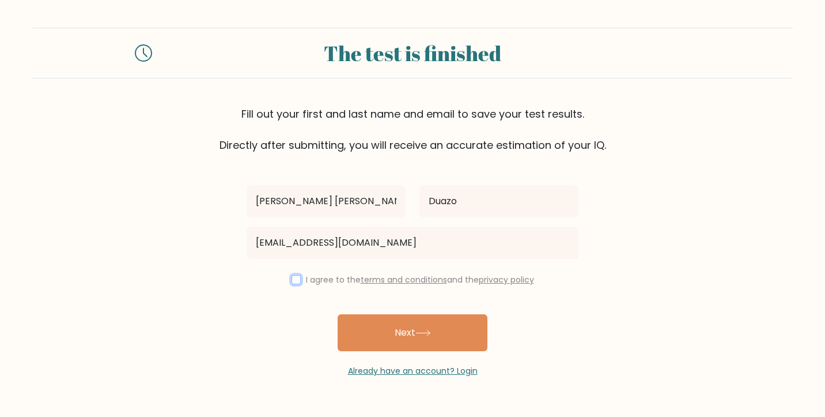
click at [292, 281] on input "checkbox" at bounding box center [296, 279] width 9 height 9
checkbox input "true"
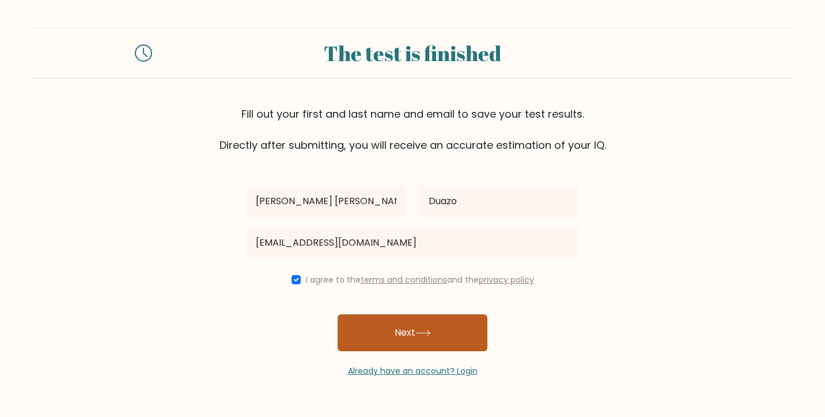
click at [391, 332] on button "Next" at bounding box center [413, 332] width 150 height 37
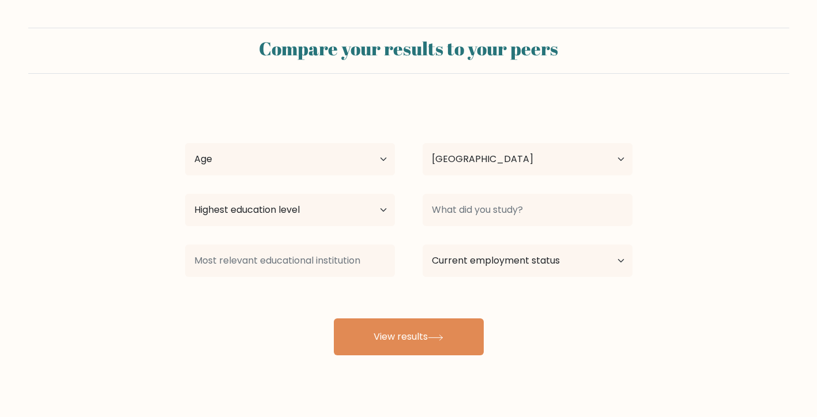
select select "PH"
click at [381, 163] on select "Age Under [DEMOGRAPHIC_DATA] [DEMOGRAPHIC_DATA] [DEMOGRAPHIC_DATA] [DEMOGRAPHIC…" at bounding box center [290, 159] width 210 height 32
select select "25_34"
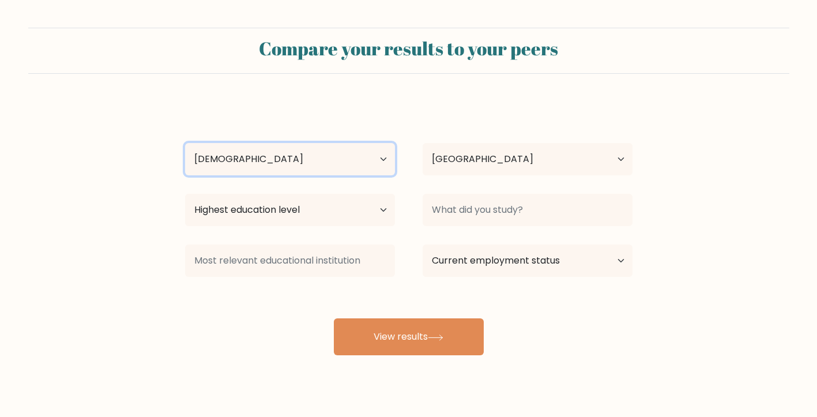
click at [185, 143] on select "Age Under [DEMOGRAPHIC_DATA] [DEMOGRAPHIC_DATA] [DEMOGRAPHIC_DATA] [DEMOGRAPHIC…" at bounding box center [290, 159] width 210 height 32
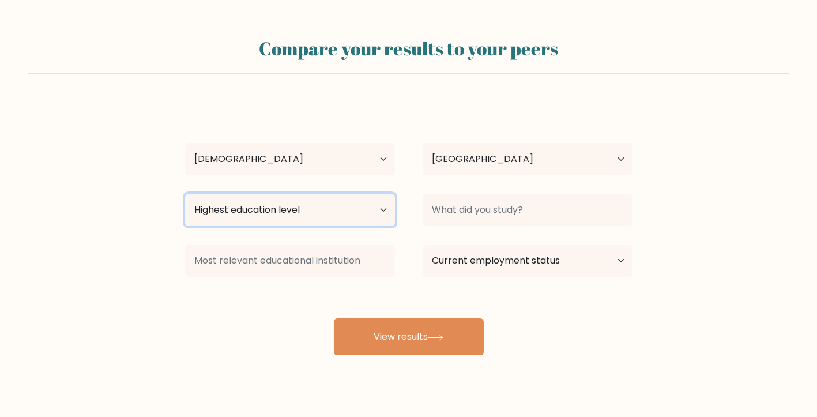
click at [308, 213] on select "Highest education level No schooling Primary Lower Secondary Upper Secondary Oc…" at bounding box center [290, 210] width 210 height 32
select select "occupation_specific"
click at [185, 194] on select "Highest education level No schooling Primary Lower Secondary Upper Secondary Oc…" at bounding box center [290, 210] width 210 height 32
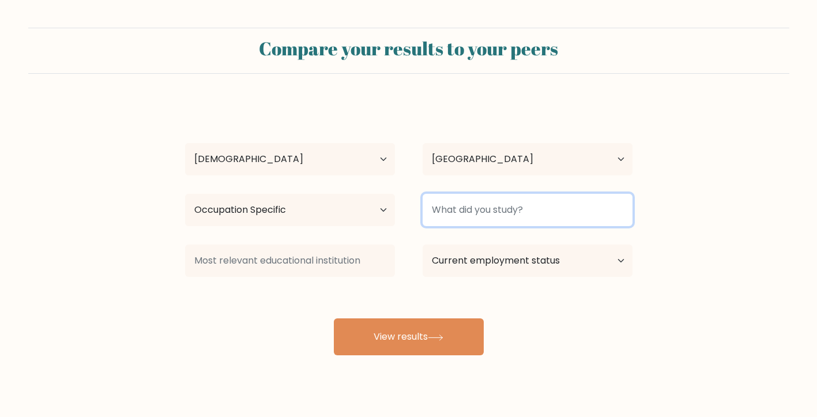
click at [496, 209] on input at bounding box center [527, 210] width 210 height 32
type input "U"
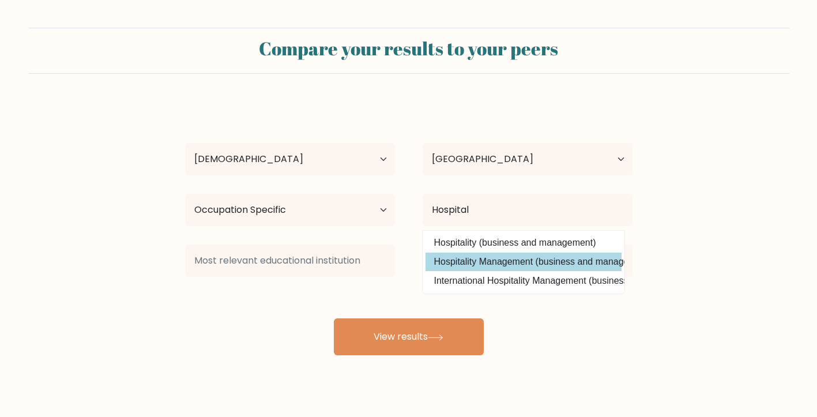
click at [502, 266] on option "Hospitality Management (business and management)" at bounding box center [523, 261] width 196 height 18
type input "Hospitality Management"
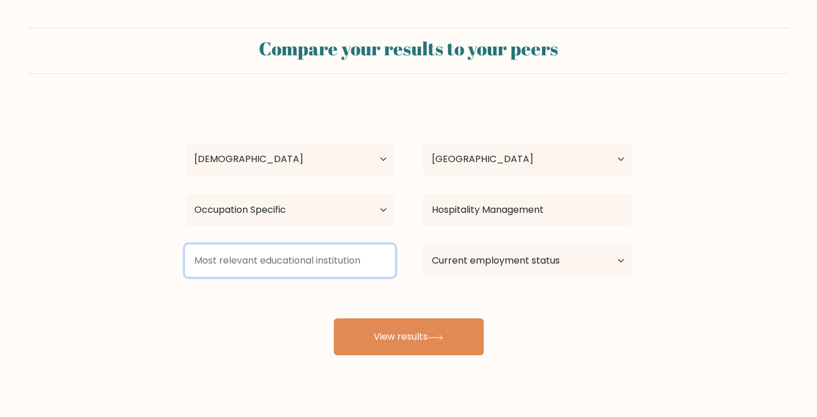
click at [299, 265] on input at bounding box center [290, 260] width 210 height 32
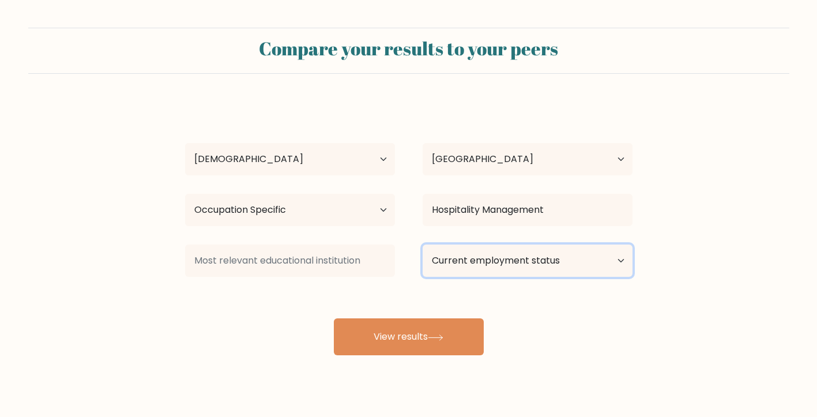
click at [487, 251] on select "Current employment status Employed Student Retired Other / prefer not to answer" at bounding box center [527, 260] width 210 height 32
select select "other"
click at [422, 244] on select "Current employment status Employed Student Retired Other / prefer not to answer" at bounding box center [527, 260] width 210 height 32
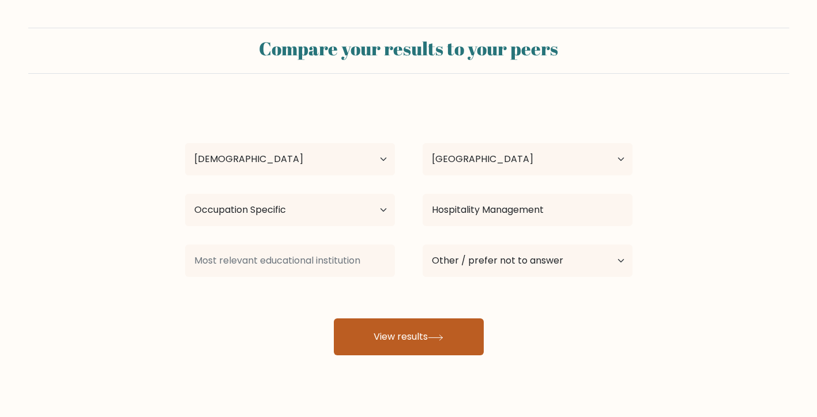
click at [388, 334] on button "View results" at bounding box center [409, 336] width 150 height 37
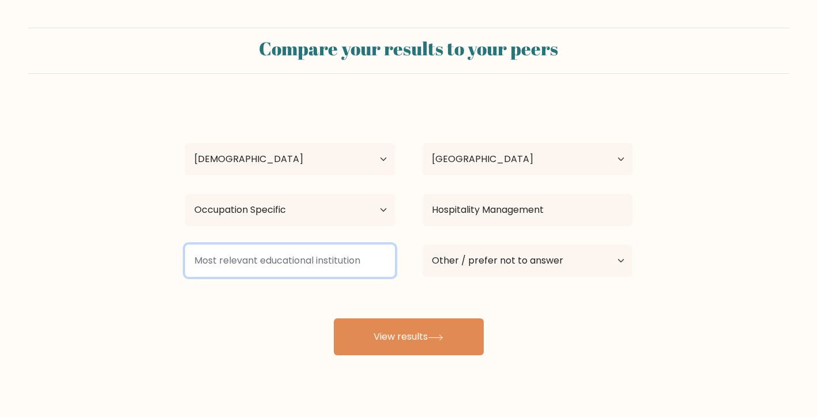
click at [323, 258] on input at bounding box center [290, 260] width 210 height 32
type input "N/a"
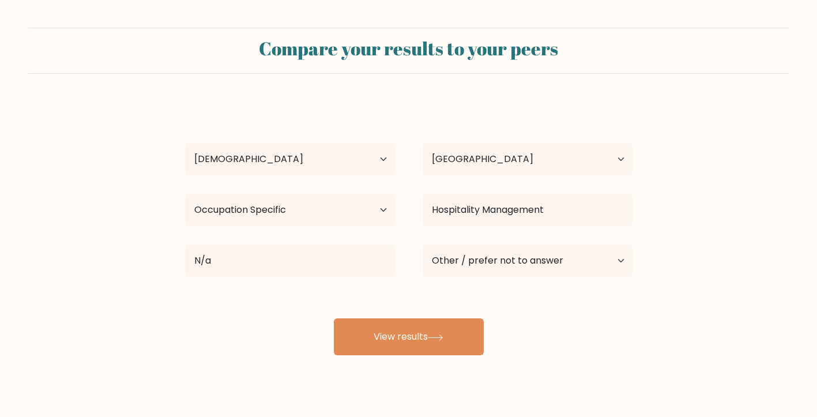
click at [388, 289] on div "Nina Angelika Duazo Age Under 18 years old 18-24 years old 25-34 years old 35-4…" at bounding box center [408, 228] width 461 height 254
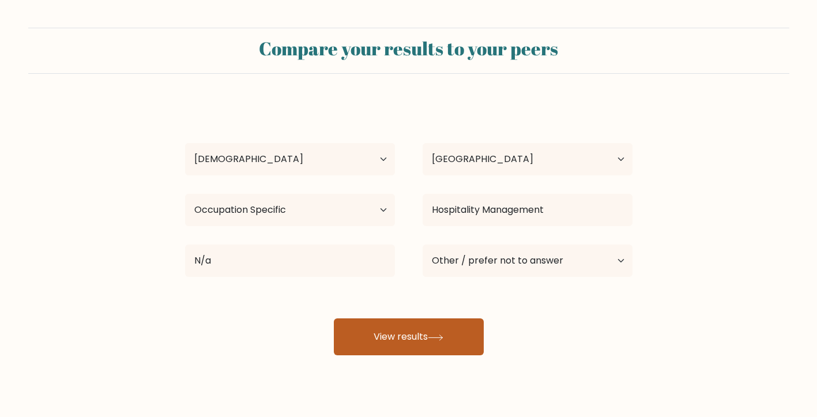
click at [402, 337] on button "View results" at bounding box center [409, 336] width 150 height 37
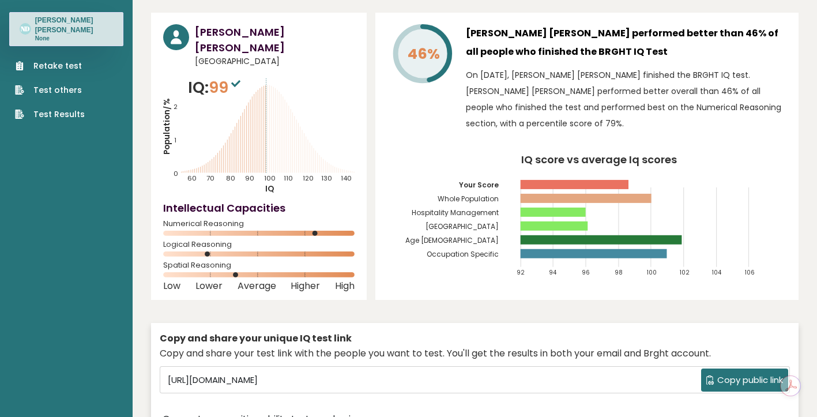
scroll to position [85, 0]
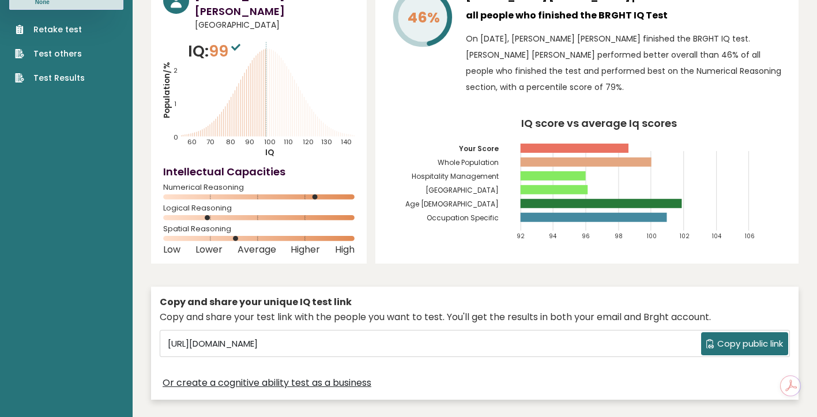
click at [722, 337] on span "Copy public link" at bounding box center [750, 343] width 66 height 13
click at [726, 337] on span "Copy public link" at bounding box center [750, 343] width 66 height 13
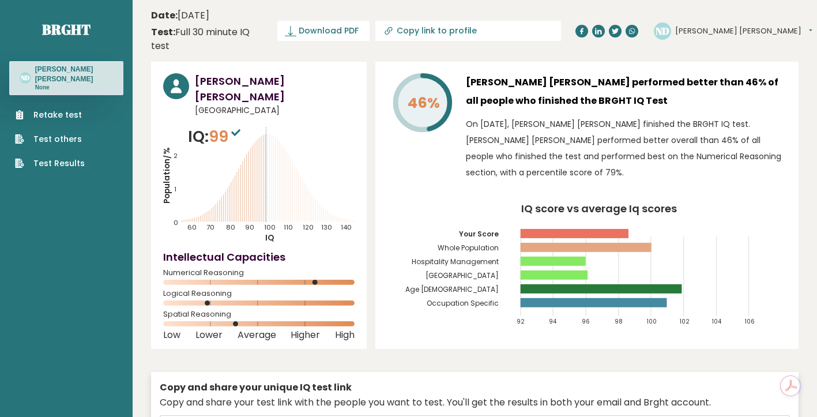
click at [177, 80] on icon at bounding box center [176, 87] width 11 height 14
click at [29, 73] on text "ND" at bounding box center [25, 77] width 9 height 9
click at [359, 25] on span "Download PDF" at bounding box center [329, 31] width 60 height 12
